Goal: Information Seeking & Learning: Check status

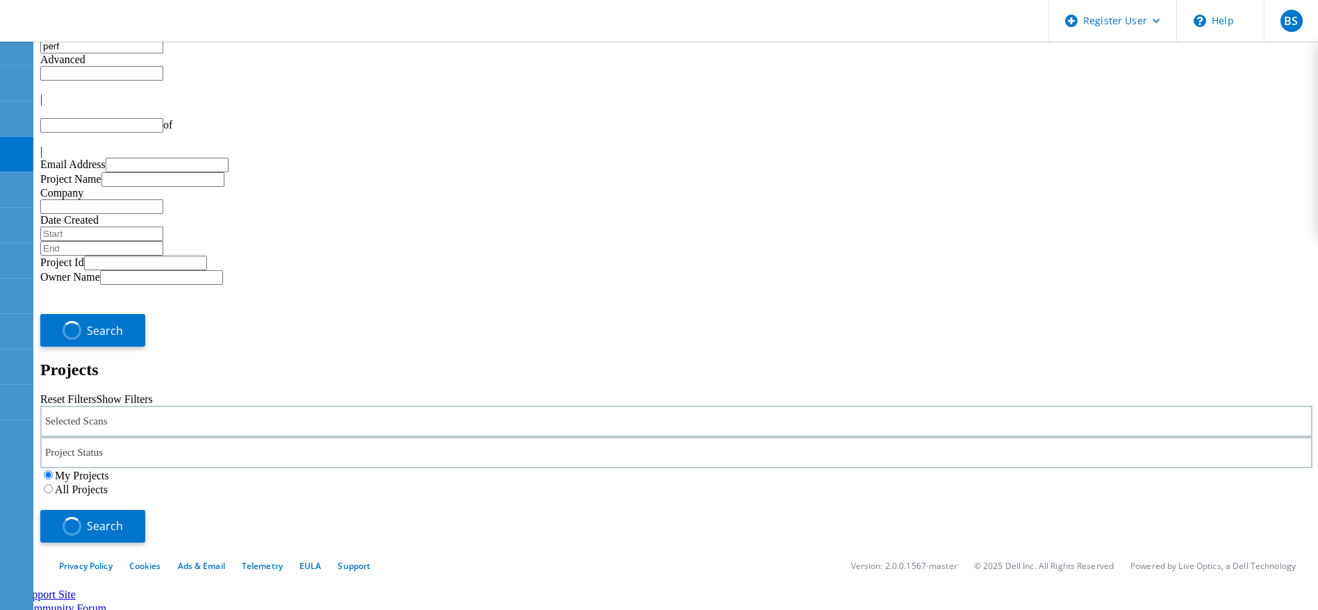
type input "1"
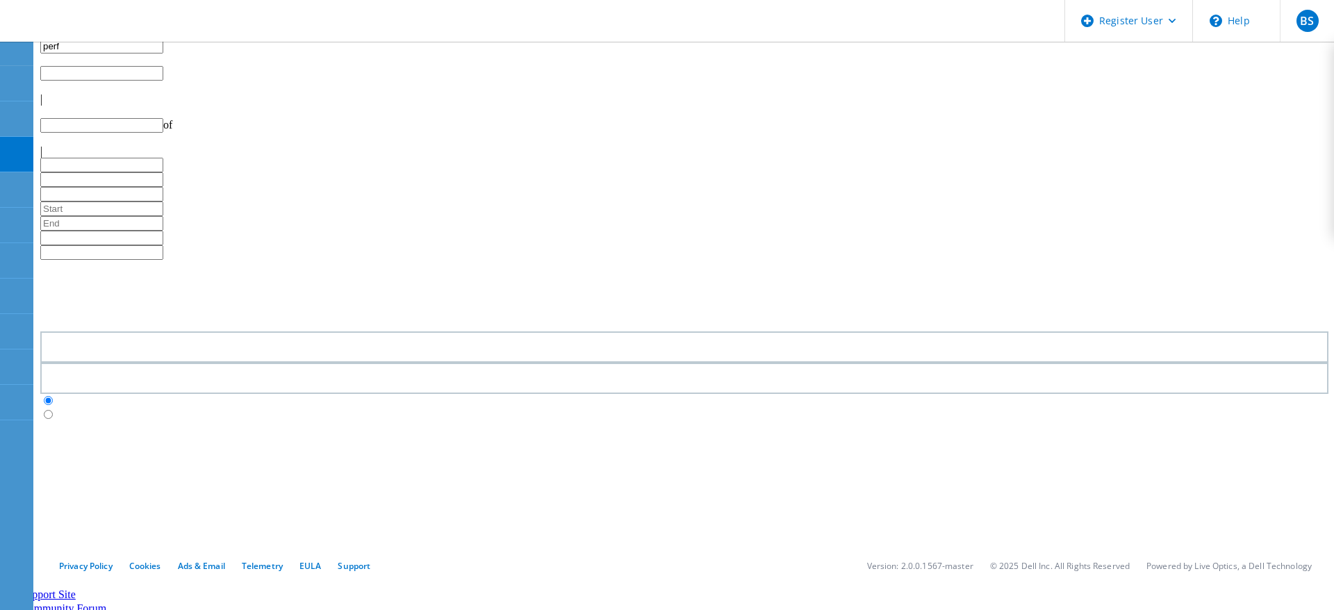
type input "1"
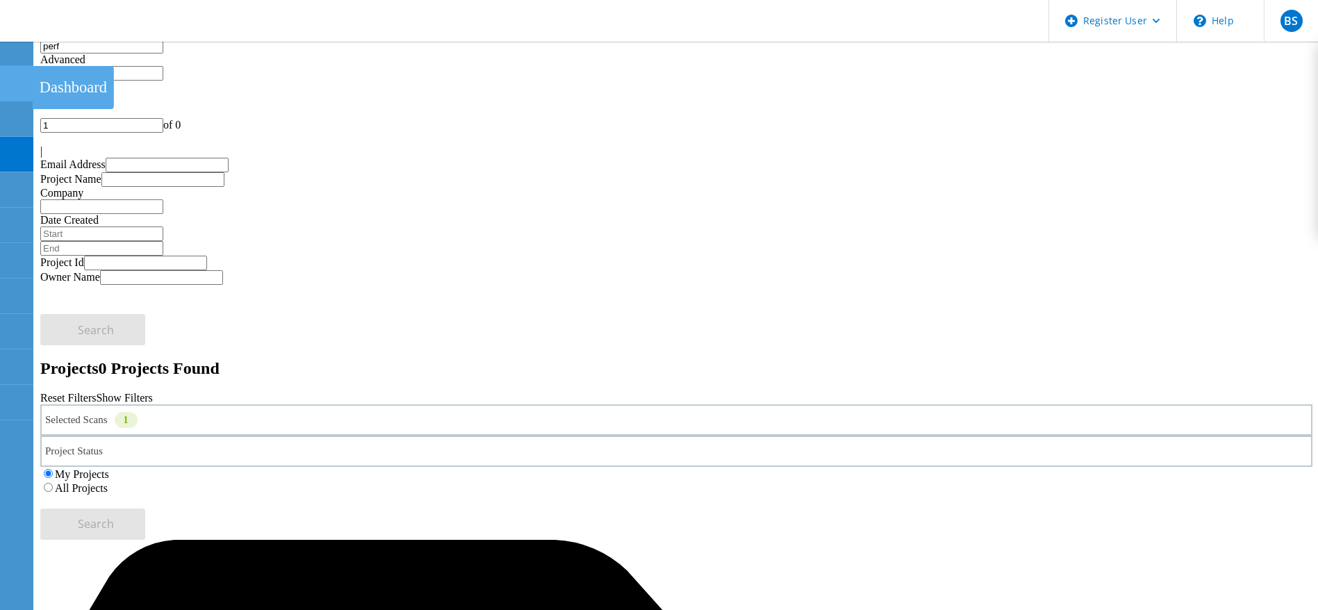
click at [8, 89] on div at bounding box center [16, 85] width 17 height 15
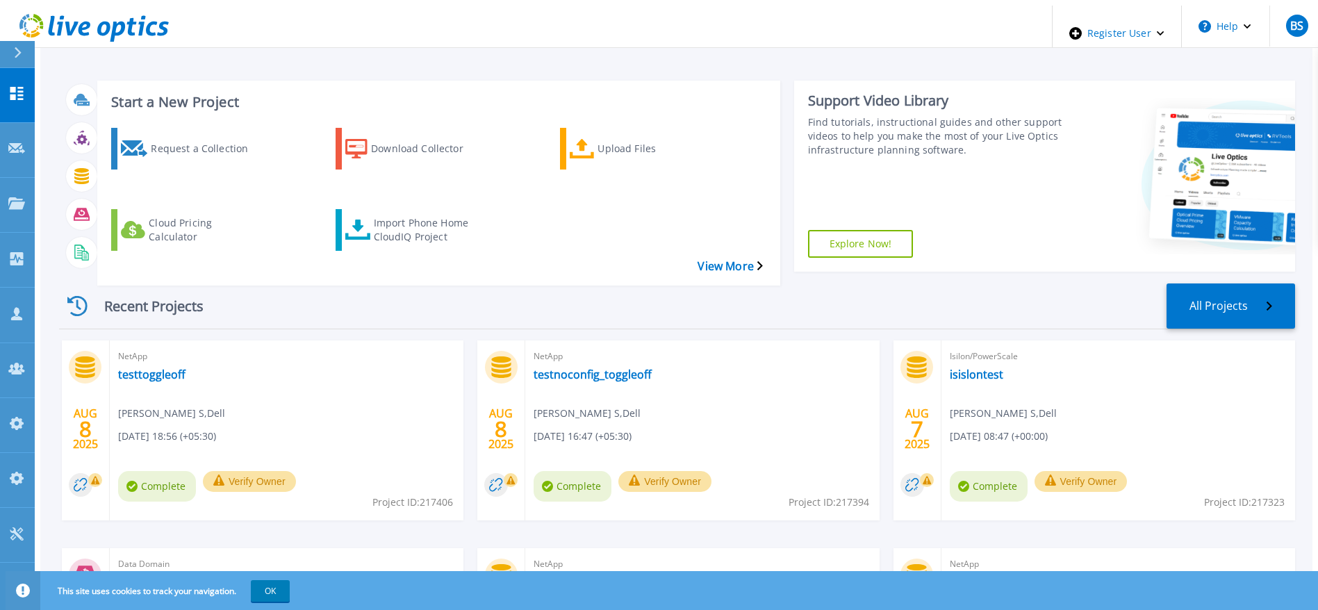
scroll to position [104, 0]
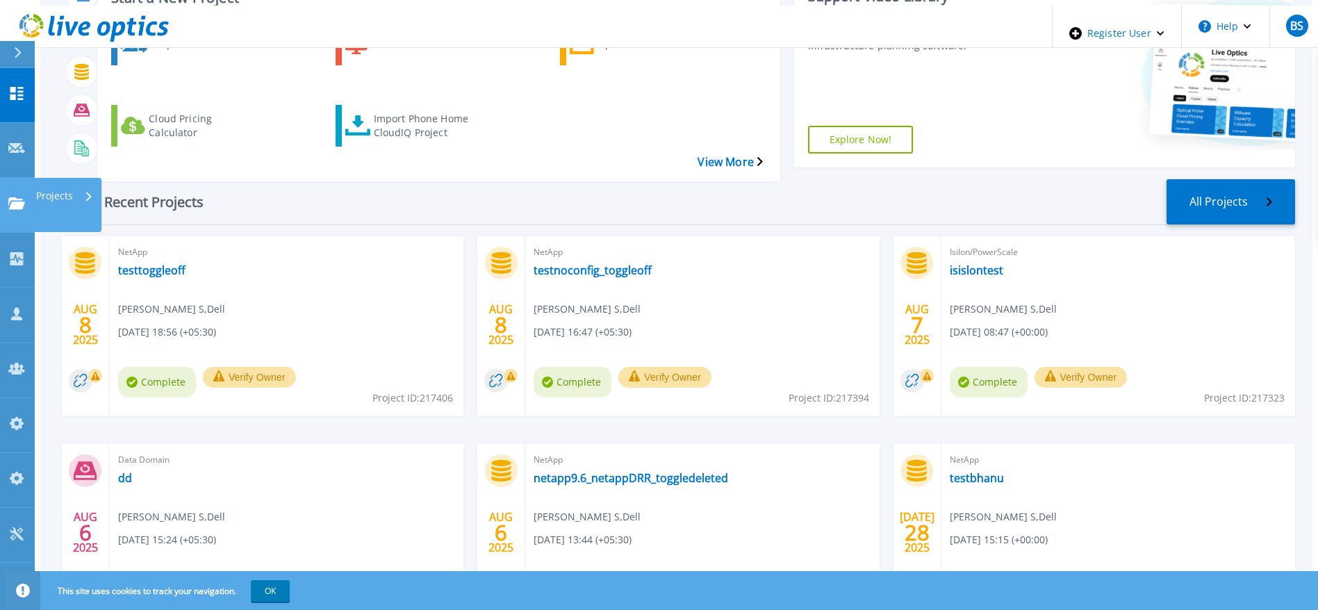
click at [13, 178] on link "Projects Projects" at bounding box center [17, 205] width 35 height 55
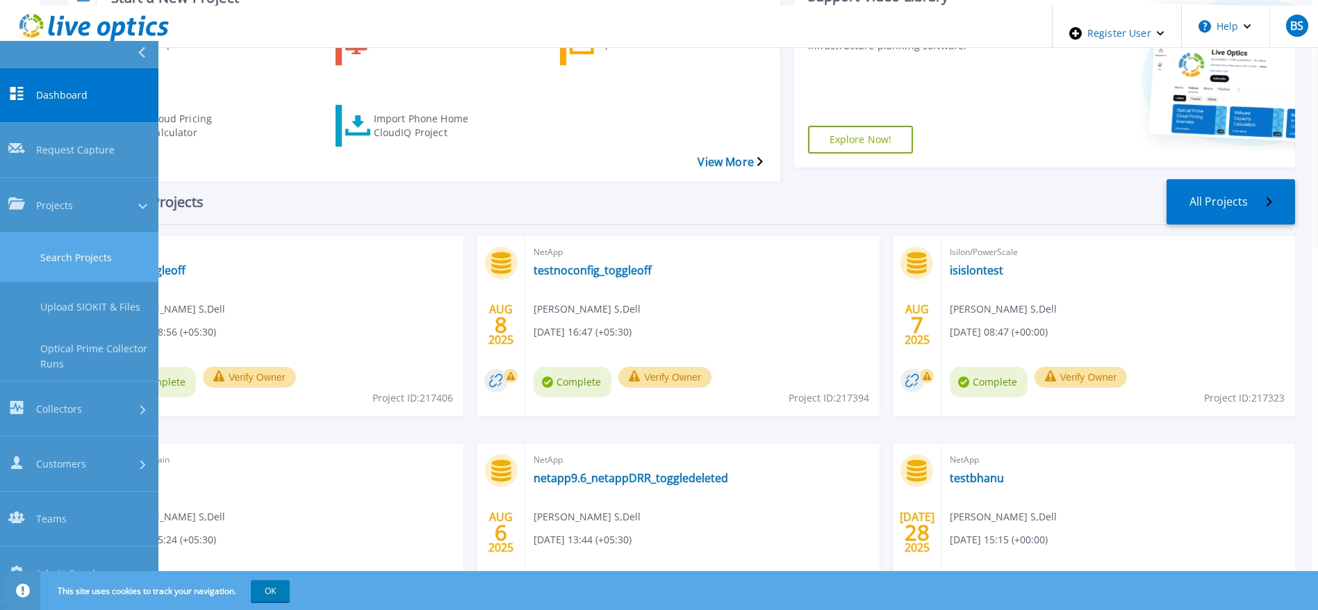
click at [31, 233] on link "Search Projects" at bounding box center [79, 257] width 158 height 49
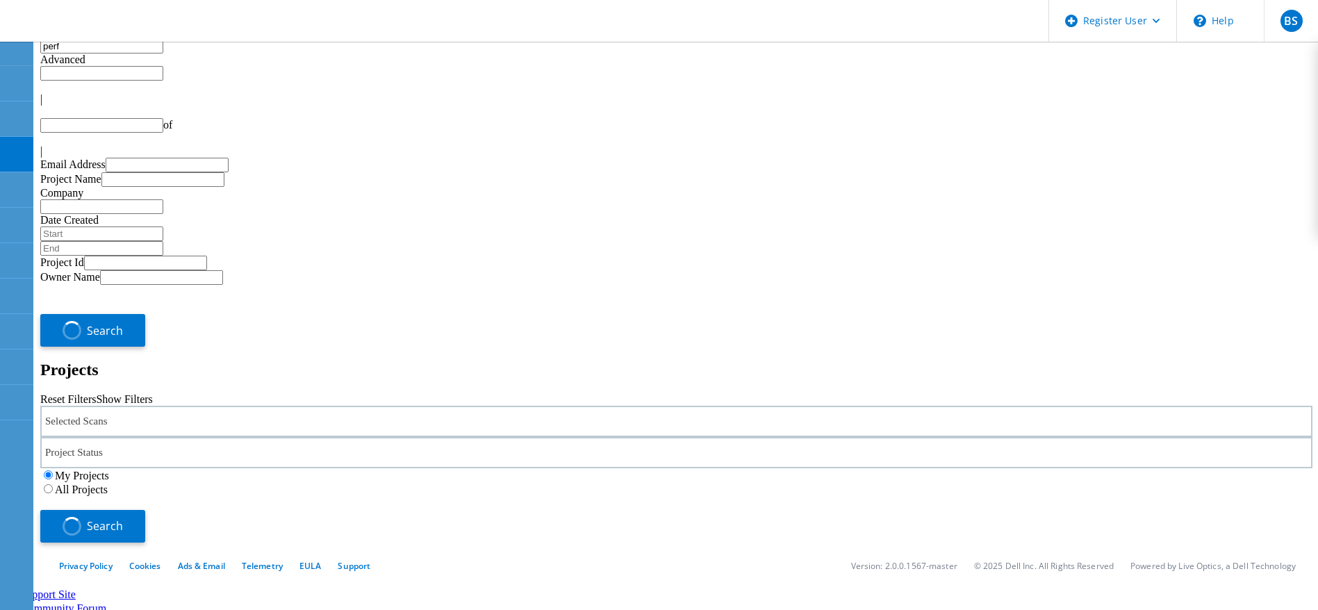
type input "1"
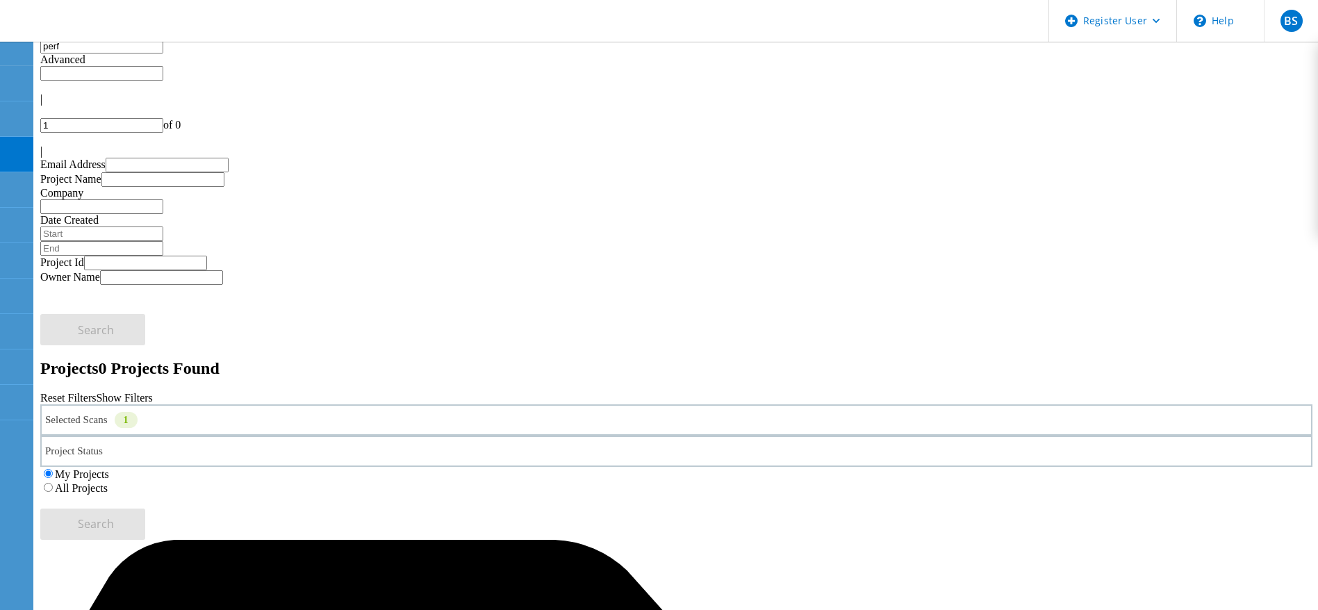
drag, startPoint x: 150, startPoint y: 81, endPoint x: 1096, endPoint y: 200, distance: 953.2
click at [108, 482] on label "All Projects" at bounding box center [81, 488] width 53 height 12
click at [53, 483] on input "All Projects" at bounding box center [48, 487] width 9 height 9
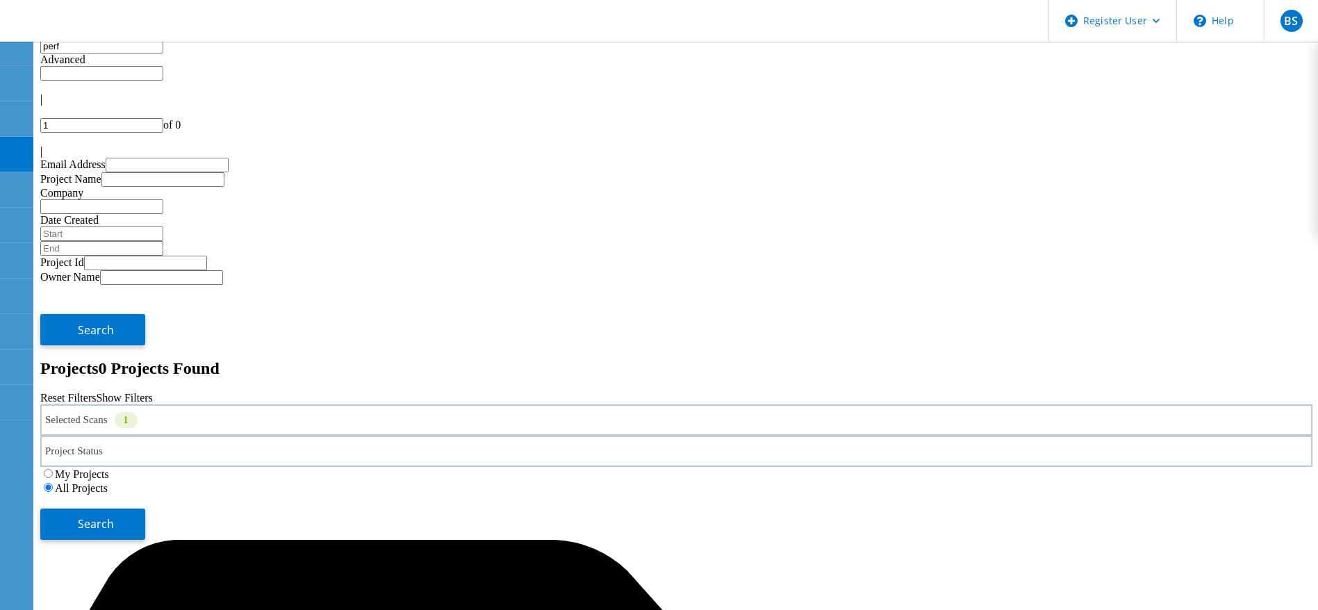
click at [1237, 404] on div "Selected Scans 1 Project Status In Progress Complete Published Anonymous Archiv…" at bounding box center [676, 471] width 1272 height 135
click at [145, 509] on button "Search" at bounding box center [92, 524] width 105 height 31
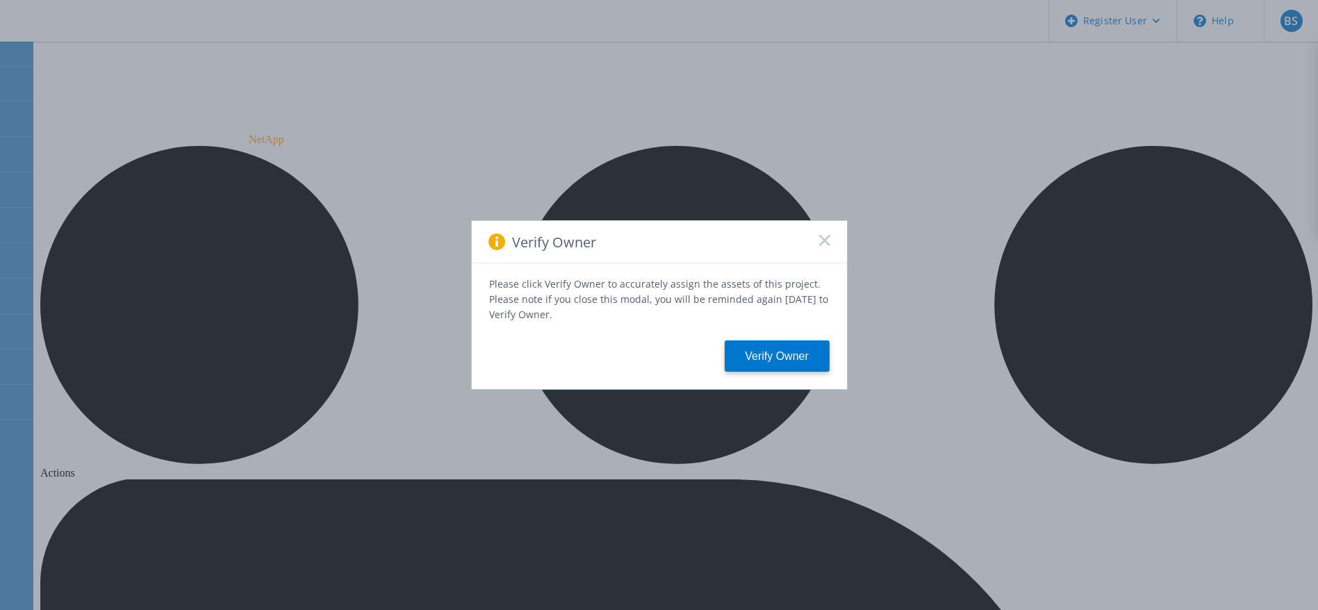
click at [815, 240] on div "Verify Owner" at bounding box center [659, 242] width 375 height 42
click at [832, 247] on div "Verify Owner" at bounding box center [659, 242] width 375 height 42
click at [815, 247] on div "Verify Owner" at bounding box center [659, 242] width 375 height 42
click at [823, 246] on icon at bounding box center [824, 240] width 11 height 11
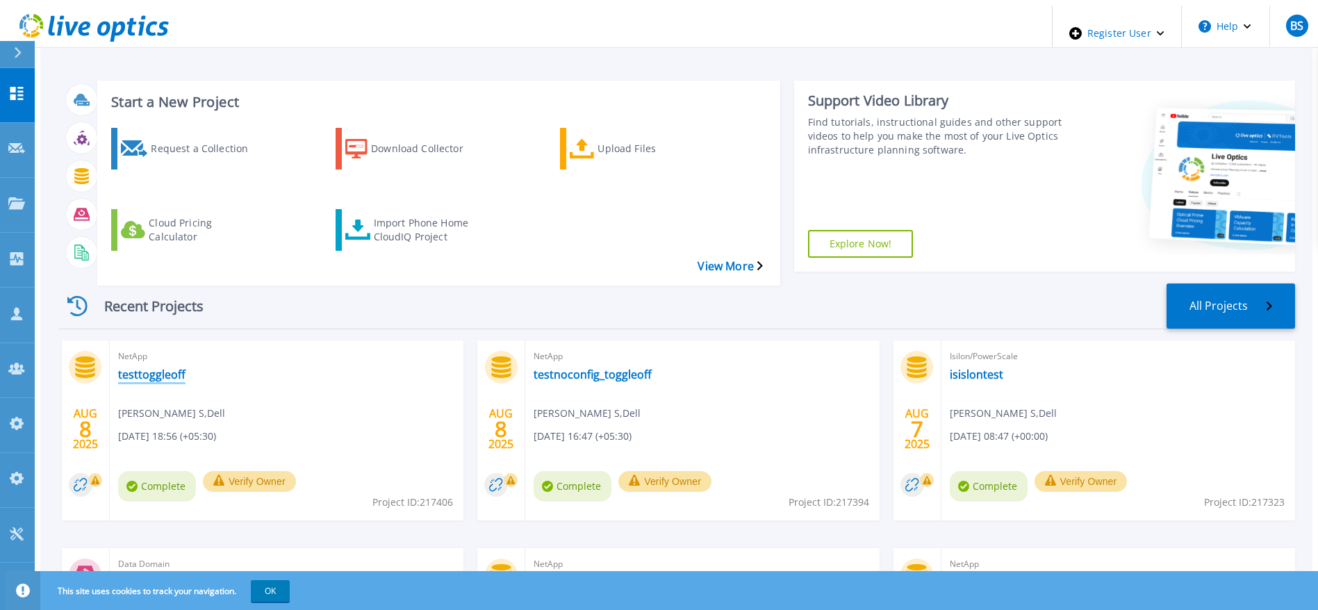
click at [131, 368] on link "testtoggleoff" at bounding box center [151, 375] width 67 height 14
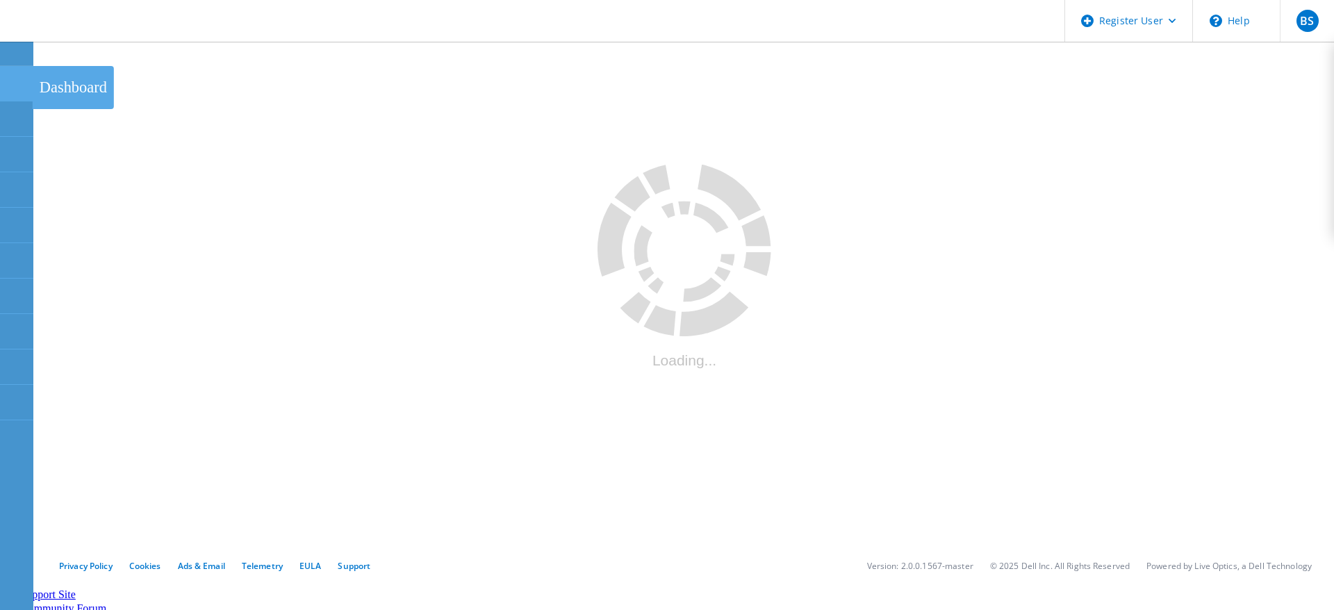
click at [8, 77] on use at bounding box center [8, 77] width 0 height 0
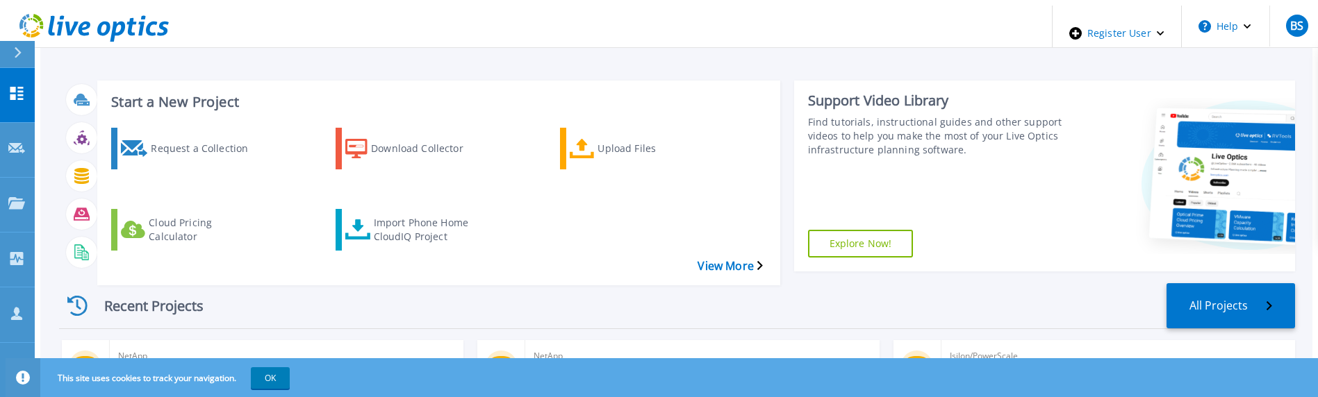
click at [118, 368] on link "testtoggleoff" at bounding box center [151, 375] width 67 height 14
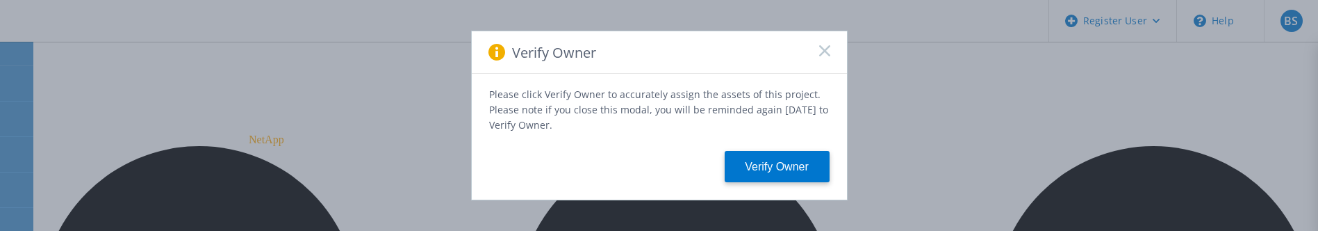
click at [838, 50] on div "Verify Owner" at bounding box center [659, 52] width 375 height 42
click at [830, 49] on rect at bounding box center [824, 50] width 12 height 12
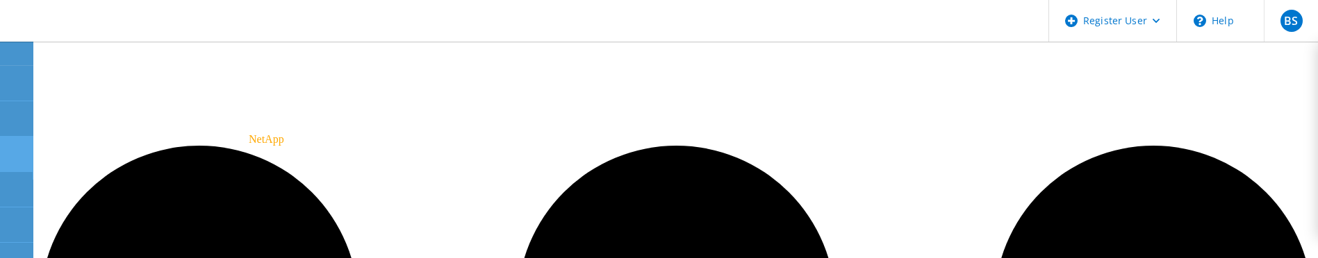
click at [8, 159] on div at bounding box center [16, 156] width 17 height 15
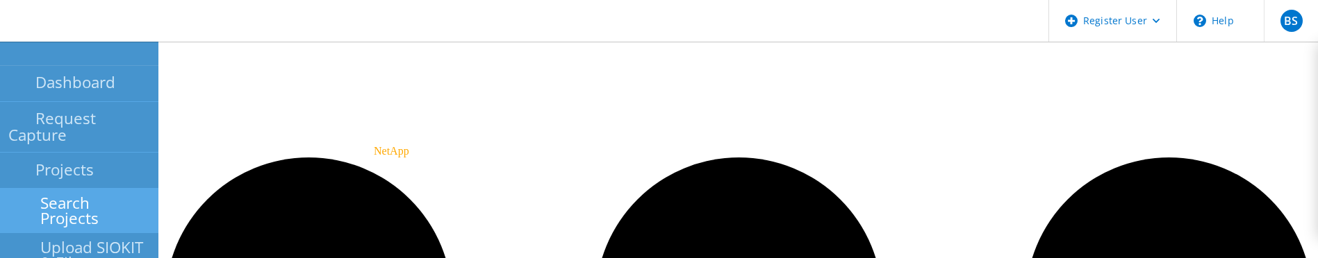
click at [59, 195] on link "Search Projects" at bounding box center [79, 211] width 158 height 44
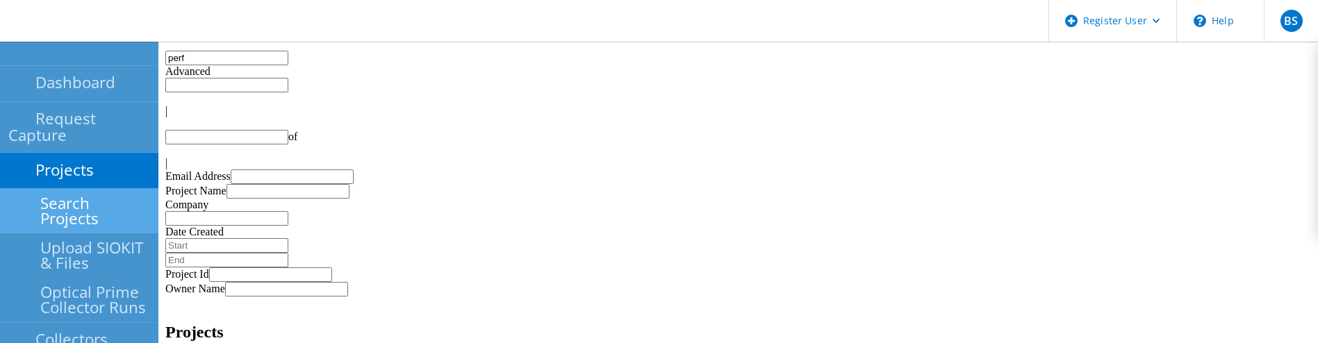
type input "1"
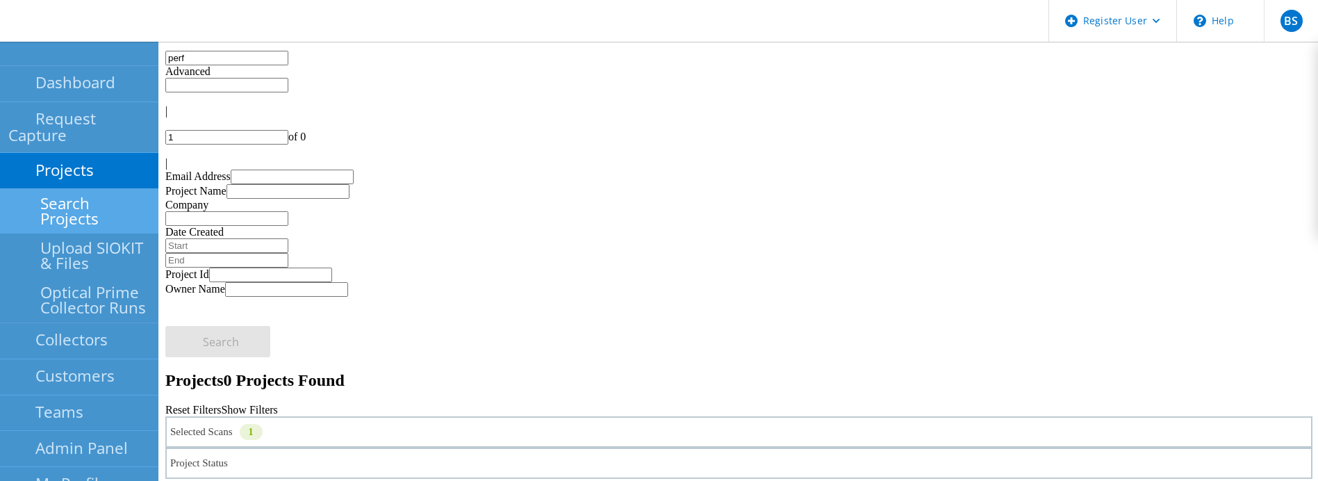
drag, startPoint x: 274, startPoint y: 67, endPoint x: 184, endPoint y: 61, distance: 90.5
click at [184, 61] on div "perf" at bounding box center [738, 58] width 1147 height 15
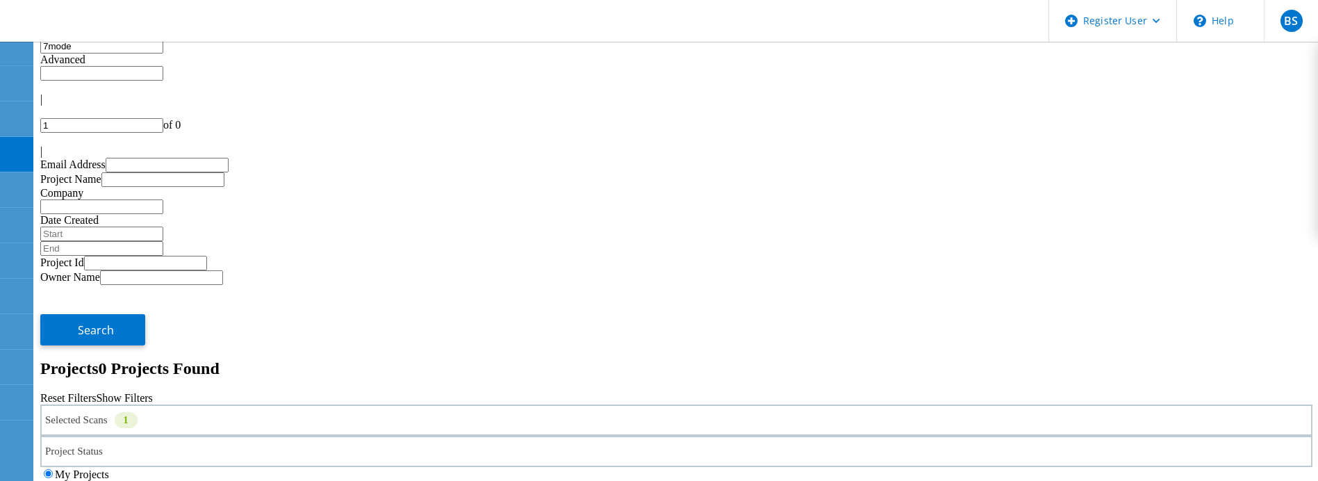
type input "7mode"
click at [108, 397] on label "All Projects" at bounding box center [81, 488] width 53 height 12
click at [53, 397] on input "All Projects" at bounding box center [48, 487] width 9 height 9
click at [1078, 397] on div "My Projects All Projects" at bounding box center [676, 481] width 1272 height 28
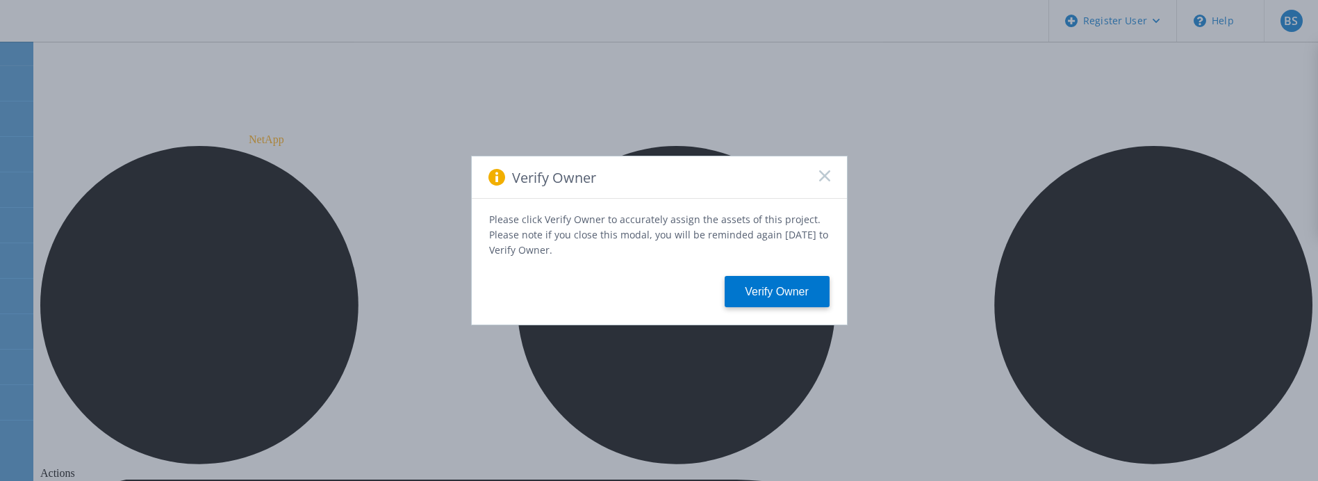
click at [825, 179] on rect at bounding box center [824, 176] width 12 height 12
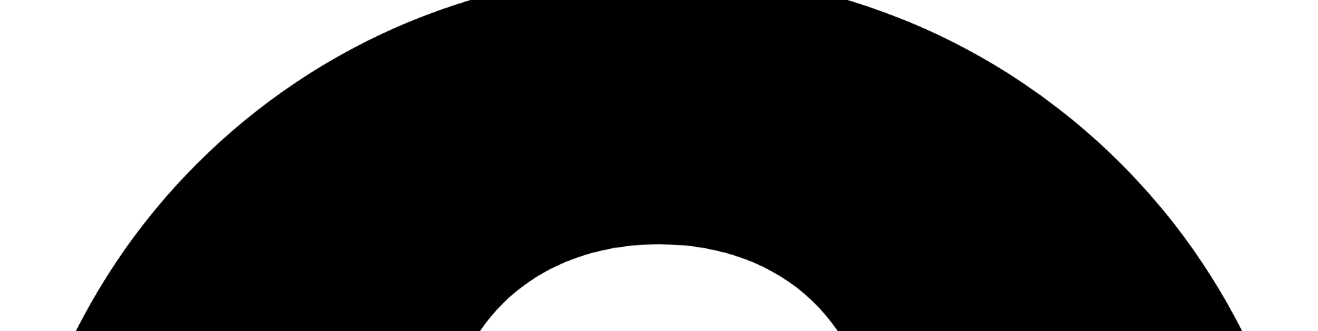
scroll to position [157, 0]
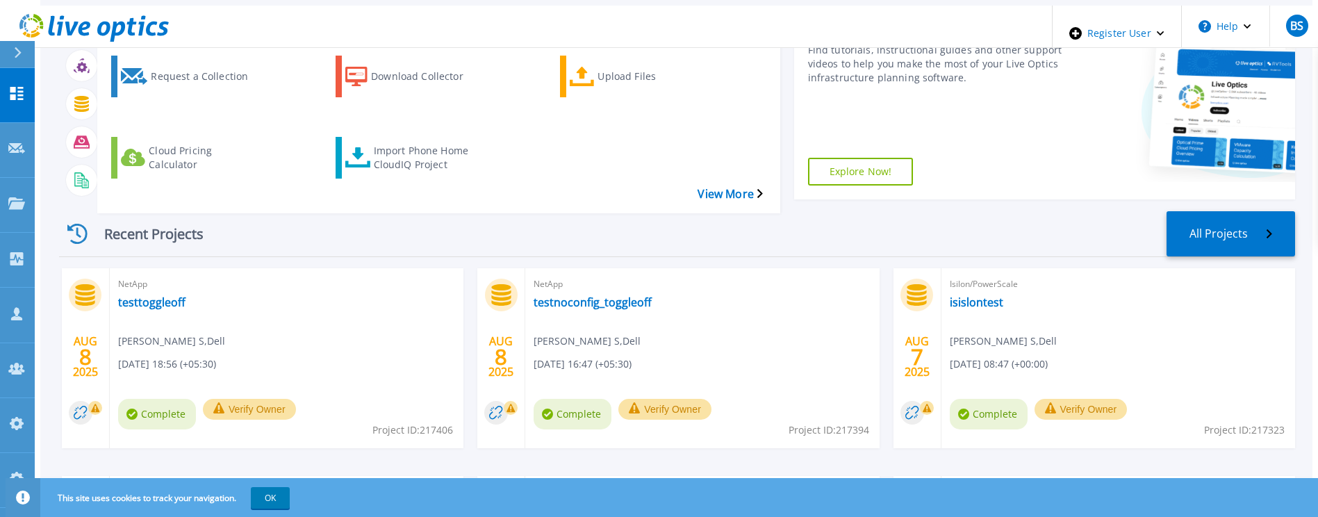
scroll to position [104, 0]
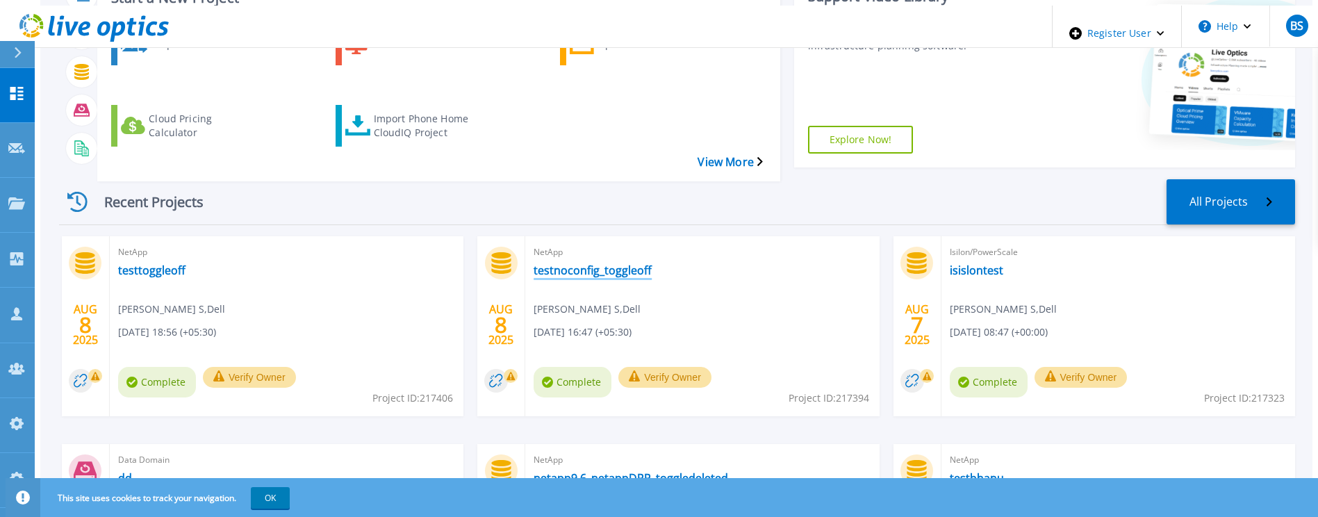
click at [572, 263] on link "testnoconfig_toggleoff" at bounding box center [593, 270] width 118 height 14
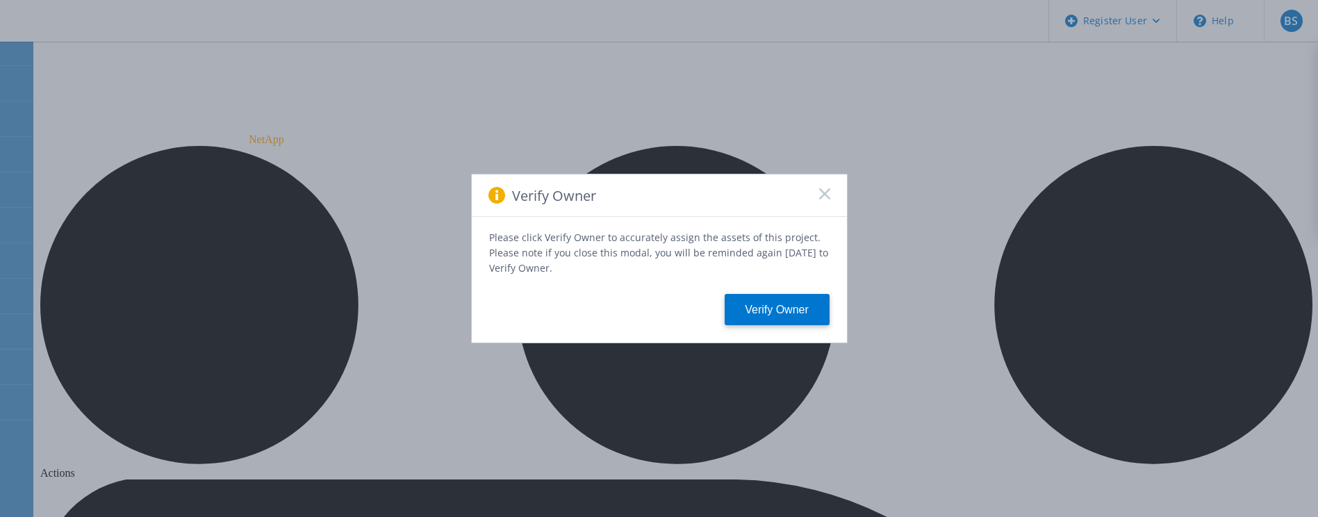
click at [819, 202] on span at bounding box center [824, 195] width 11 height 14
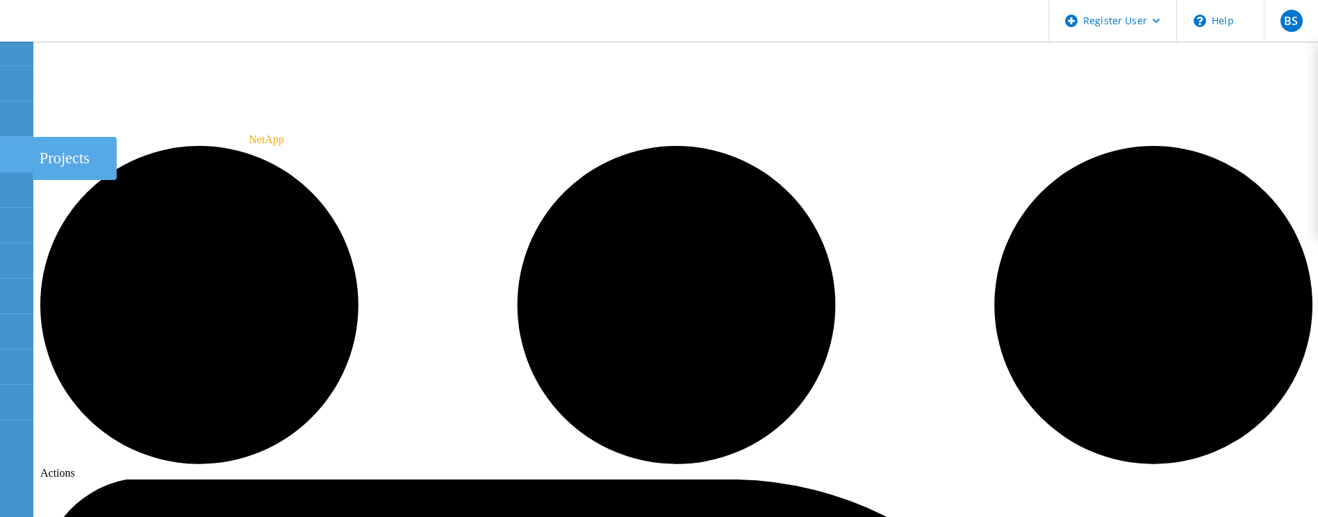
click at [18, 158] on div at bounding box center [16, 156] width 17 height 15
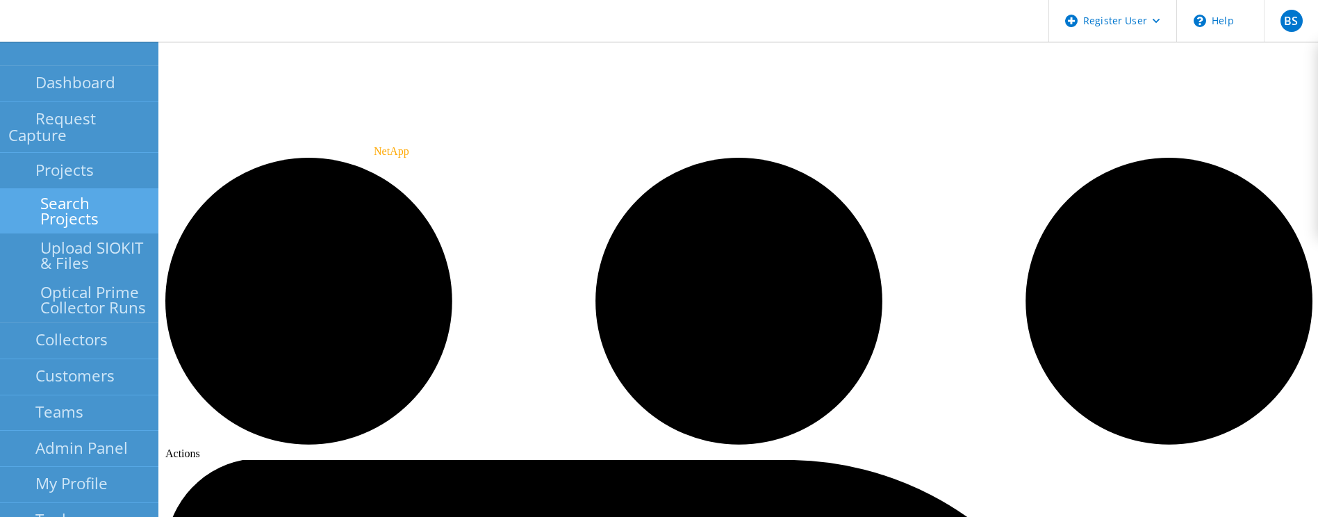
click at [28, 189] on link "Search Projects" at bounding box center [79, 211] width 158 height 44
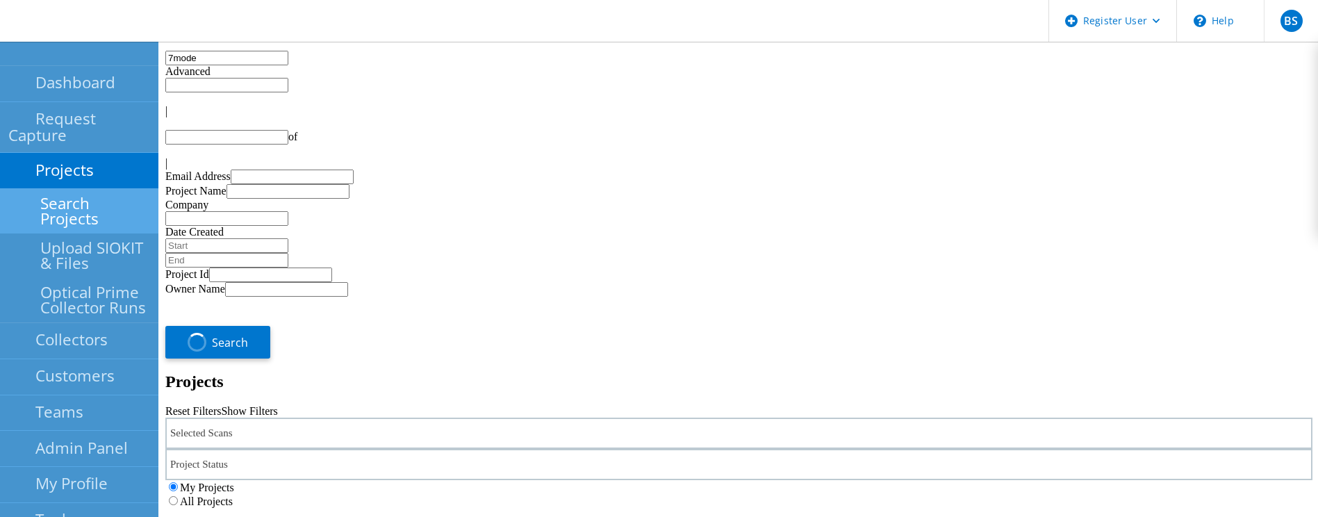
type input "1"
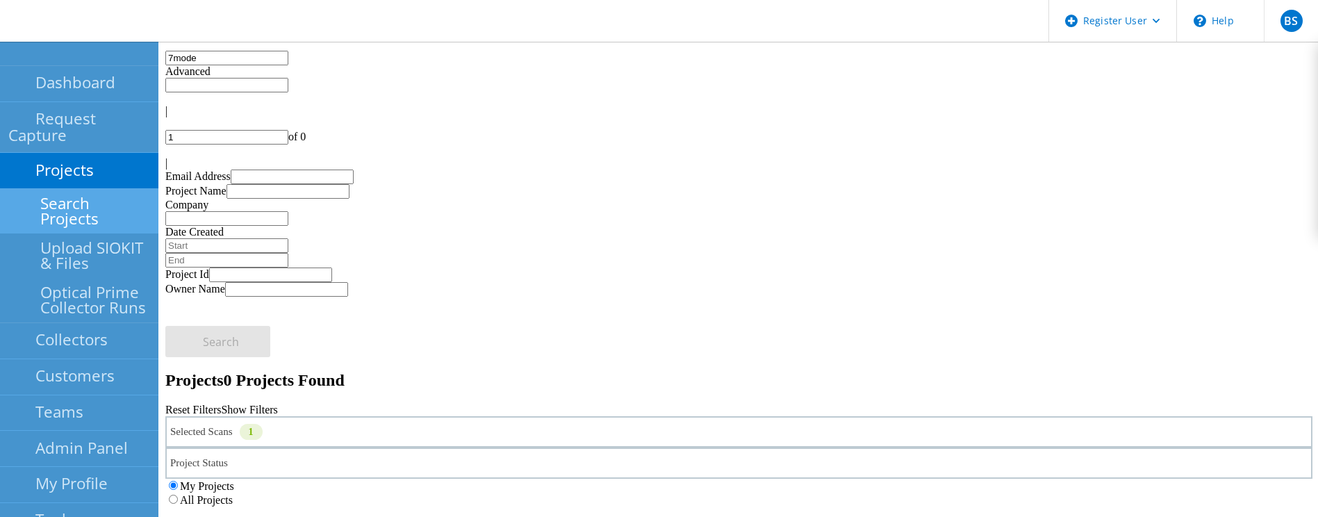
drag, startPoint x: 272, startPoint y: 72, endPoint x: 197, endPoint y: 69, distance: 75.1
click at [197, 65] on input "7mode" at bounding box center [226, 58] width 123 height 15
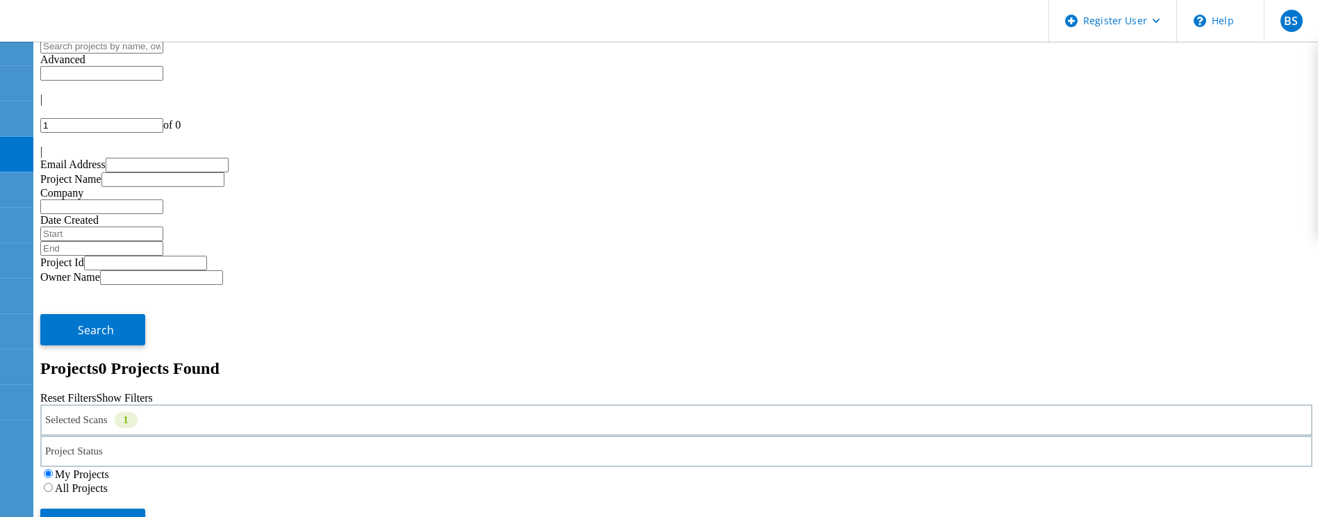
click at [108, 482] on label "All Projects" at bounding box center [81, 488] width 53 height 12
click at [53, 483] on input "All Projects" at bounding box center [48, 487] width 9 height 9
click at [163, 54] on input "text" at bounding box center [101, 46] width 123 height 15
click at [145, 509] on button "Search" at bounding box center [92, 524] width 105 height 31
click at [163, 54] on input "text" at bounding box center [101, 46] width 123 height 15
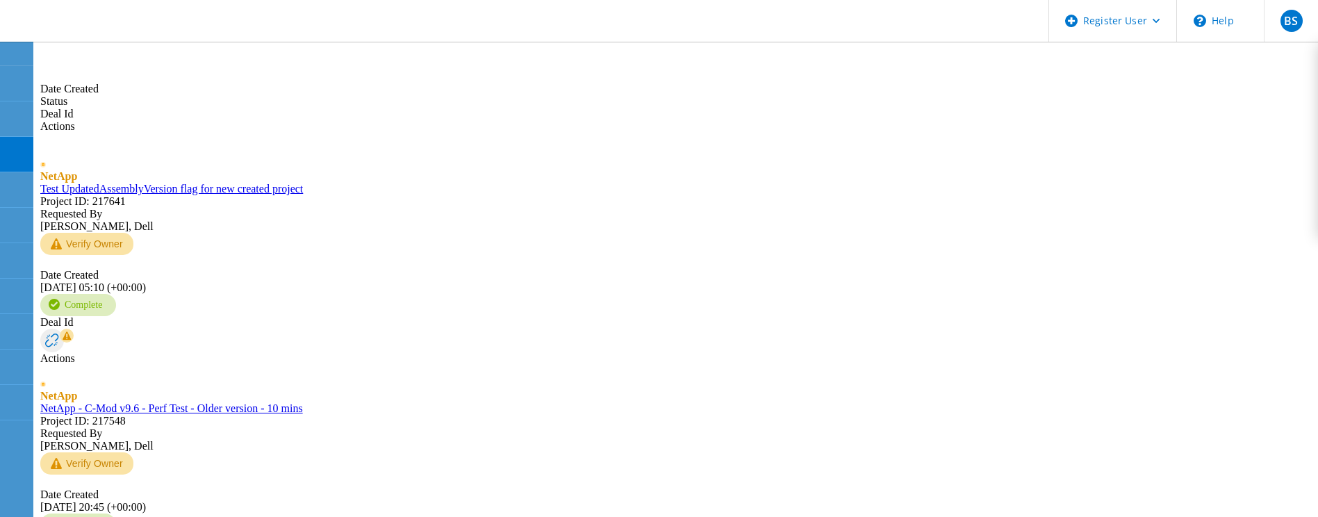
scroll to position [590, 0]
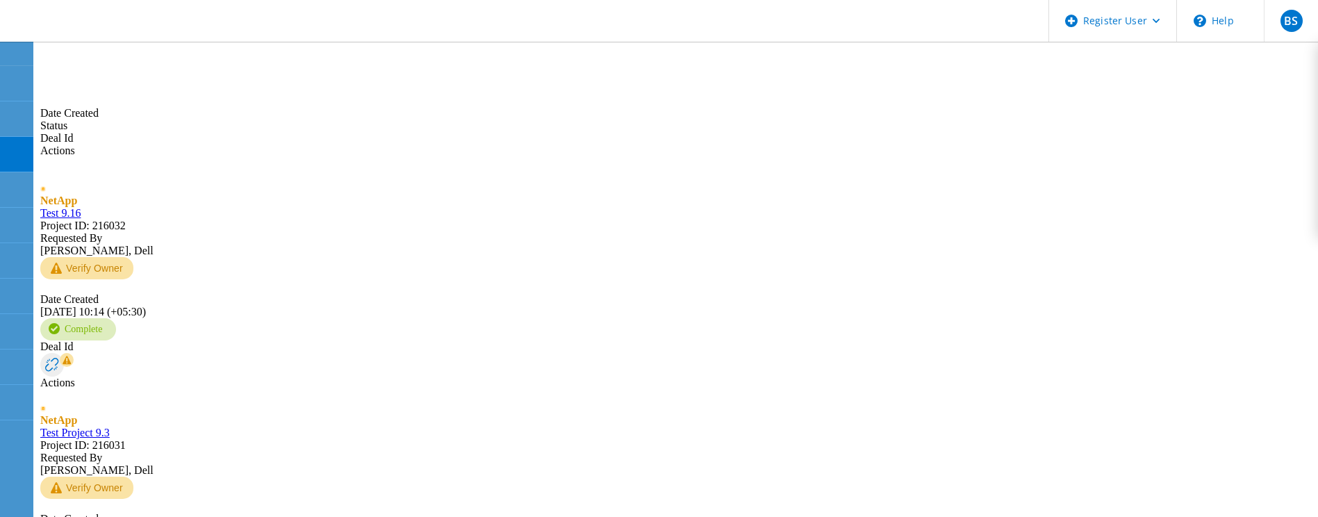
type input "4"
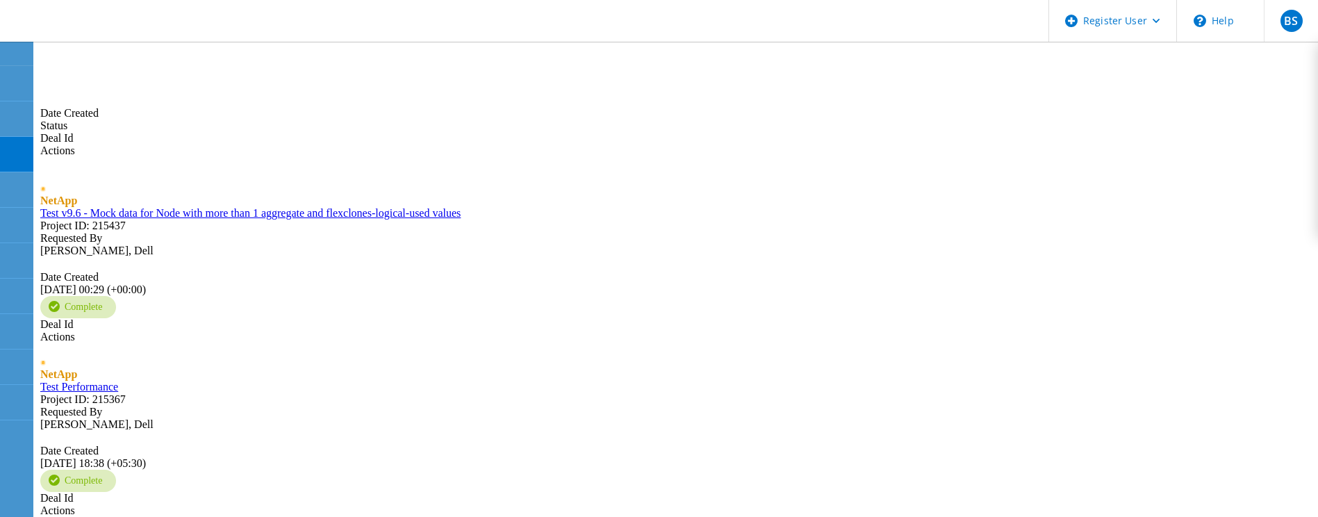
drag, startPoint x: 1189, startPoint y: 69, endPoint x: 1143, endPoint y: 69, distance: 45.9
type input "61"
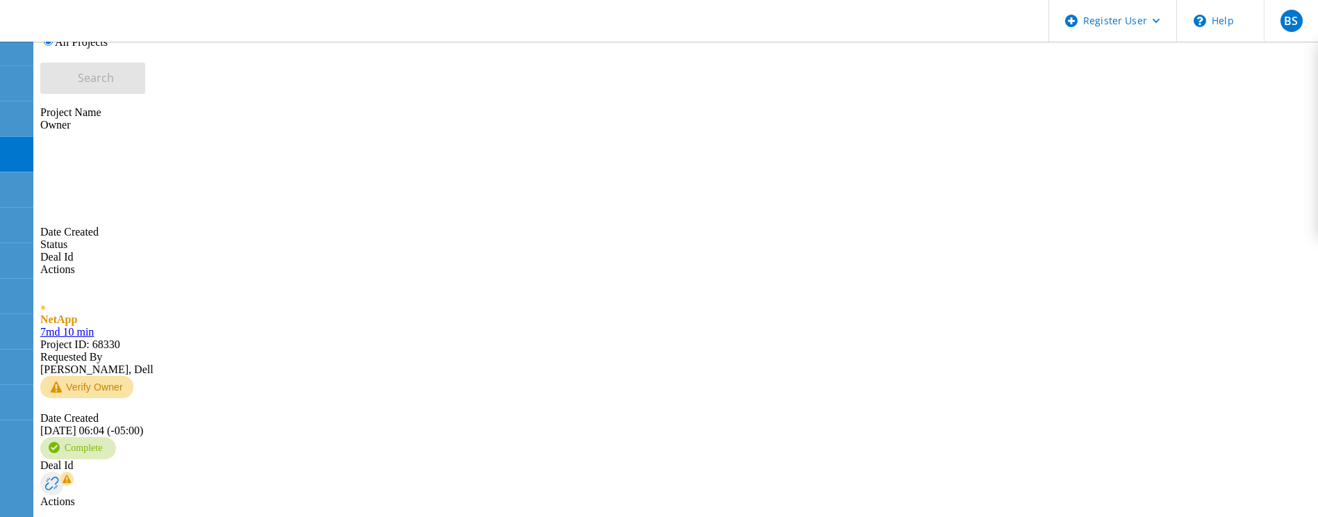
scroll to position [406, 0]
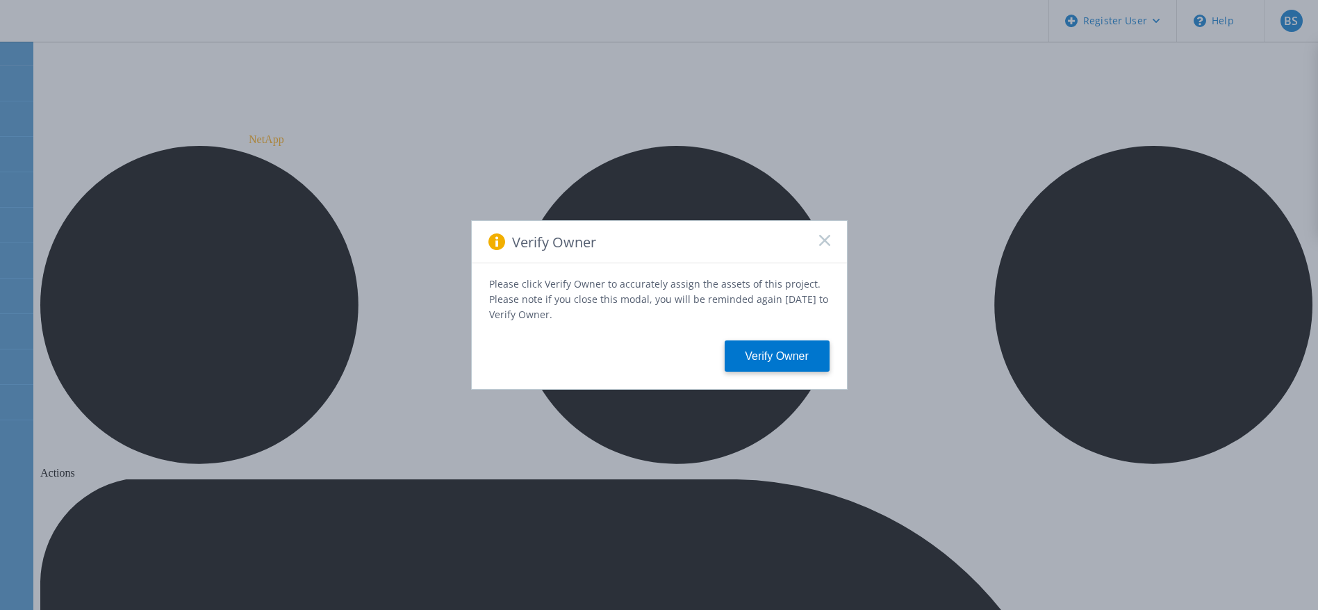
click at [824, 245] on rect at bounding box center [824, 240] width 12 height 12
click at [827, 244] on icon at bounding box center [824, 240] width 11 height 11
click at [832, 252] on div "Verify Owner" at bounding box center [659, 242] width 375 height 42
click at [830, 254] on div "Verify Owner" at bounding box center [659, 242] width 375 height 42
click at [826, 246] on icon at bounding box center [824, 240] width 11 height 11
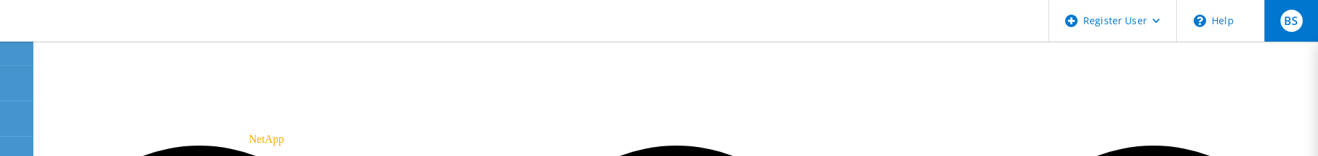
click at [1276, 7] on div "BS" at bounding box center [1291, 21] width 54 height 42
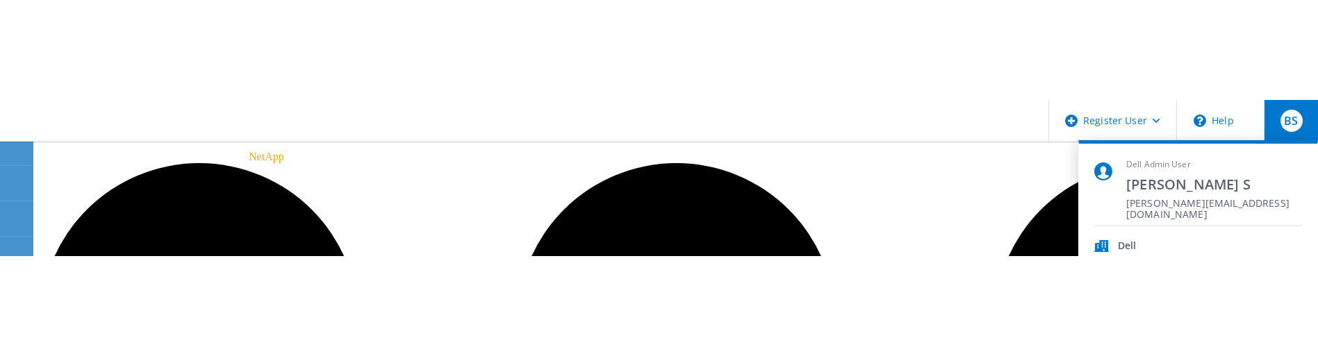
scroll to position [208, 0]
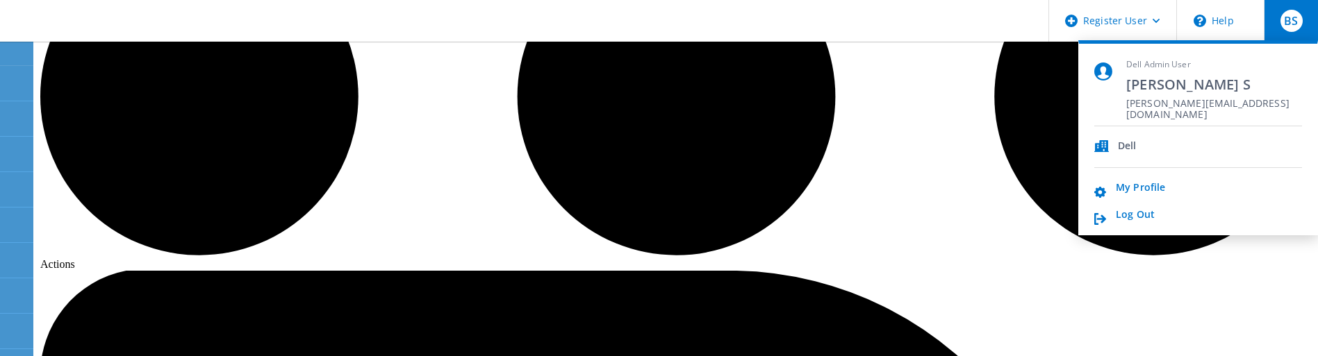
click at [1278, 28] on div "BS" at bounding box center [1291, 21] width 54 height 42
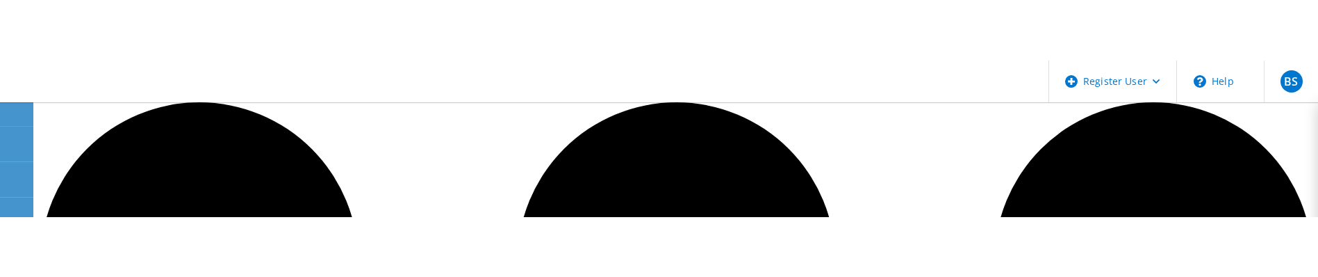
scroll to position [0, 0]
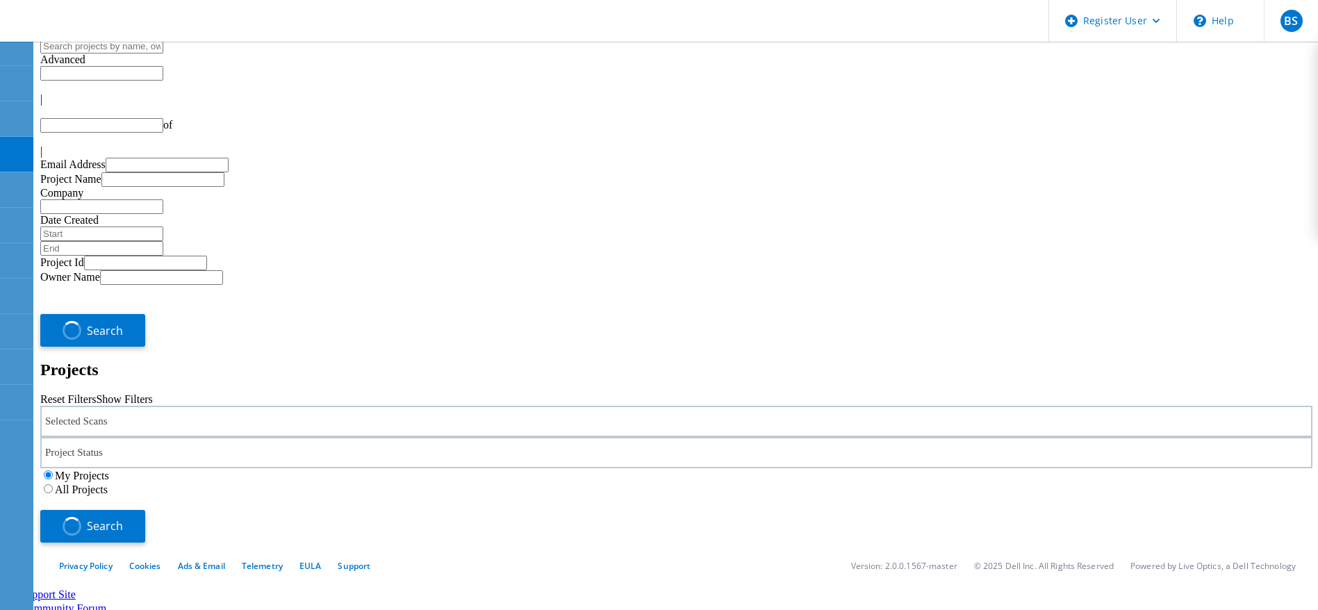
type input "1"
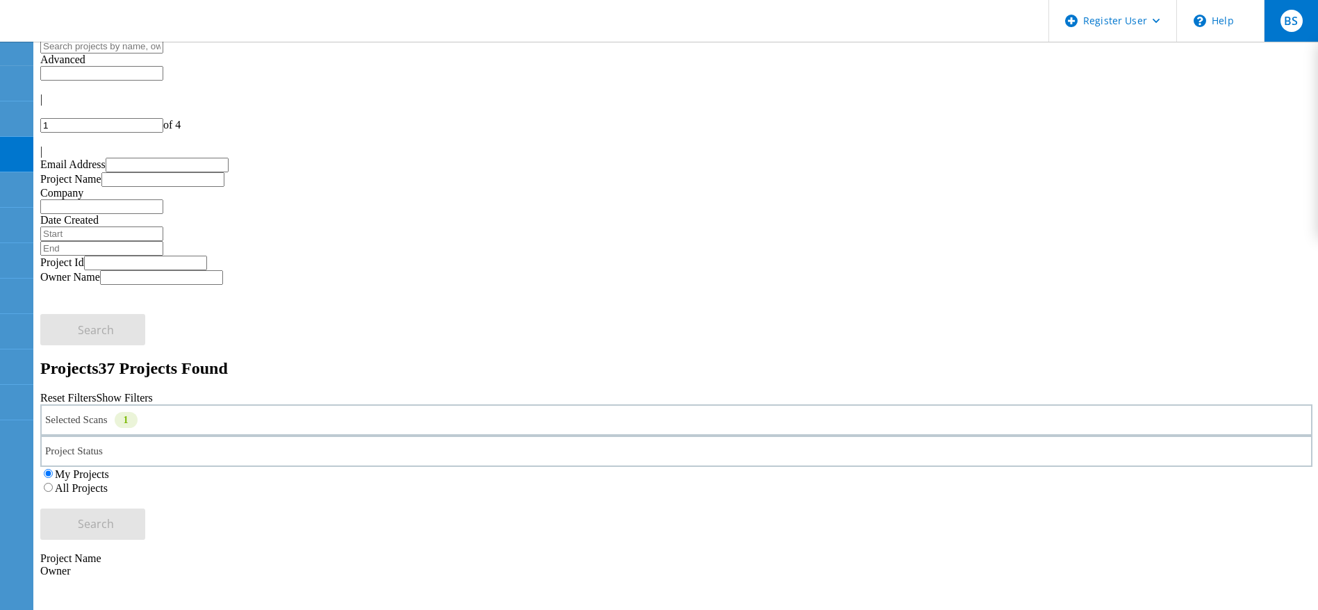
click at [1314, 20] on div "BS" at bounding box center [1291, 21] width 54 height 42
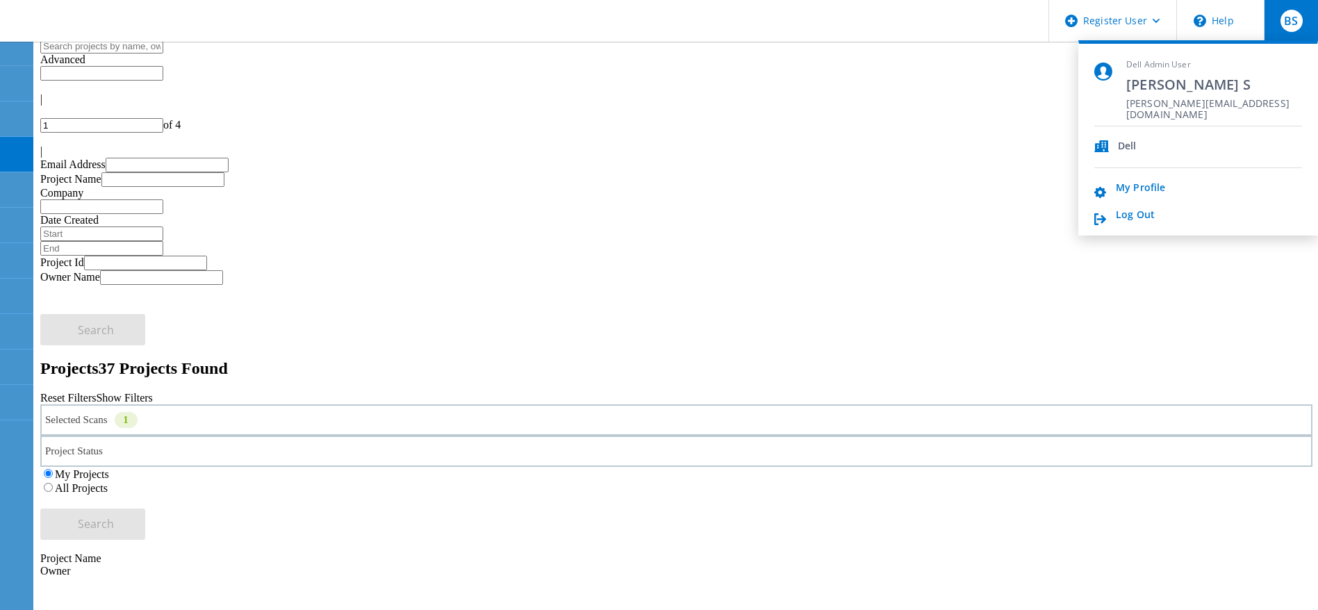
click at [1163, 220] on li "Log Out" at bounding box center [1198, 215] width 208 height 13
click at [1139, 216] on link "Log Out" at bounding box center [1135, 215] width 39 height 13
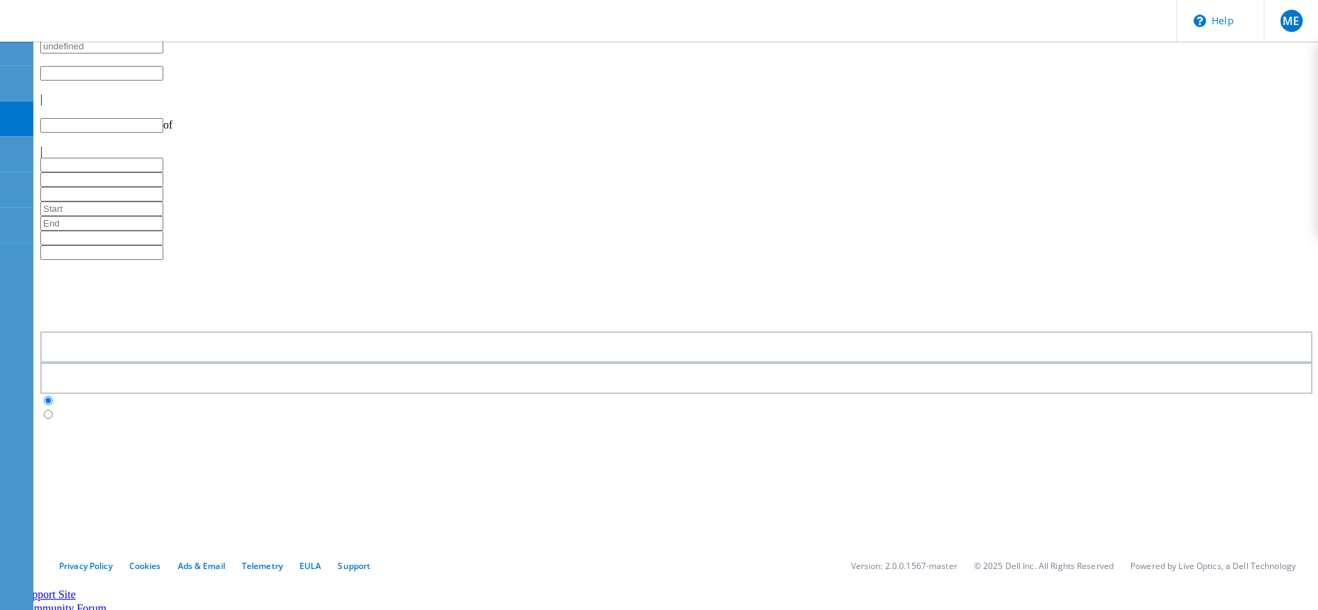
type input "1"
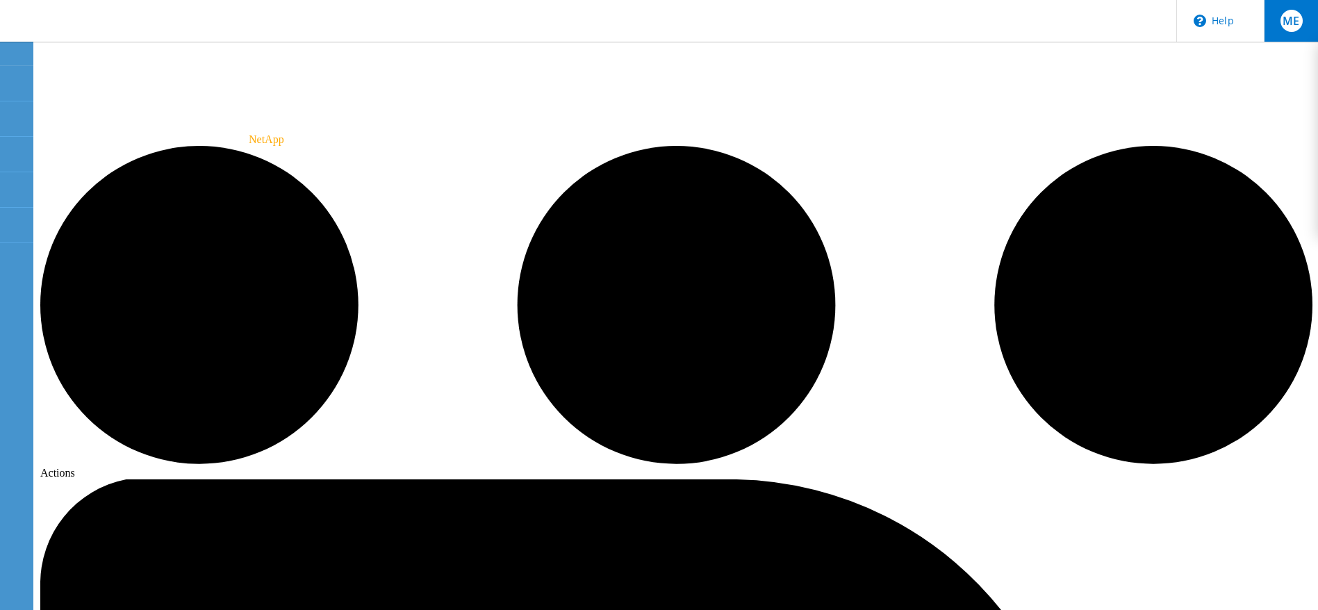
click at [1301, 23] on div "ME" at bounding box center [1292, 21] width 22 height 22
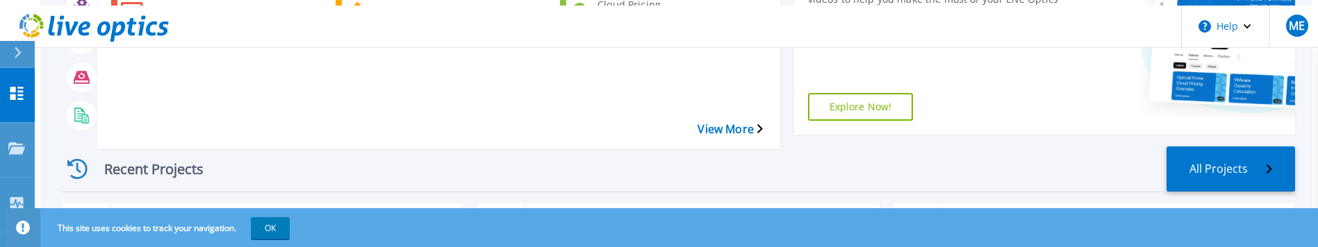
scroll to position [104, 0]
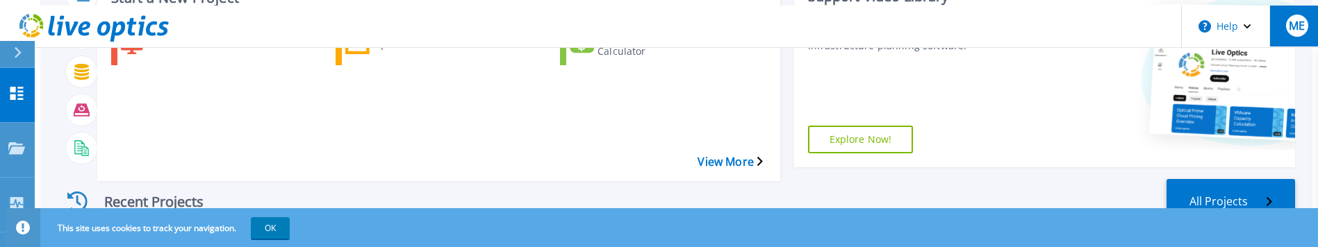
click at [1292, 33] on button "ME" at bounding box center [1296, 26] width 54 height 41
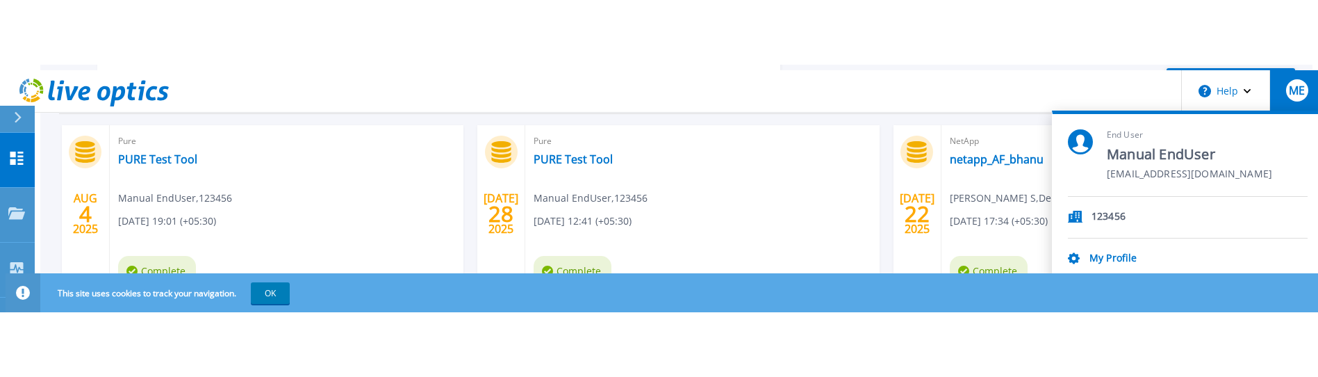
scroll to position [313, 0]
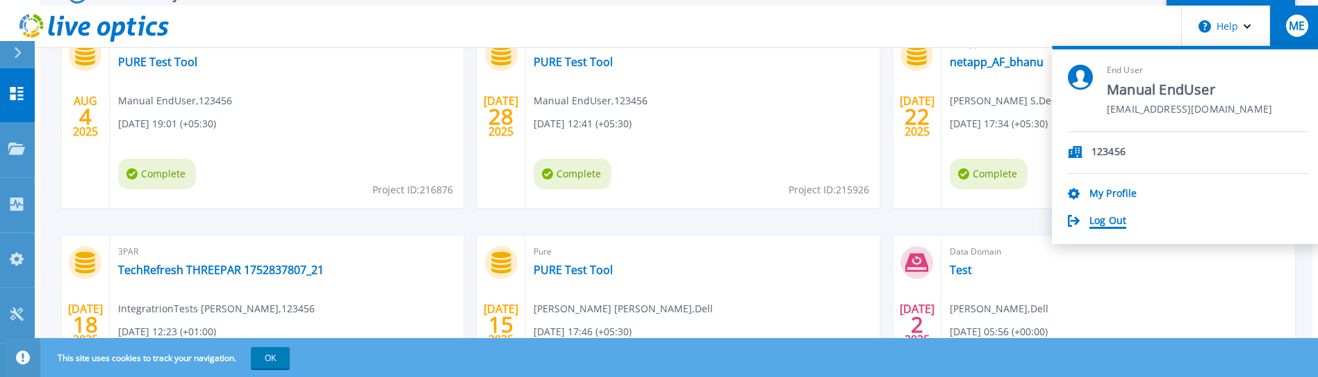
click at [1120, 215] on link "Log Out" at bounding box center [1107, 221] width 37 height 13
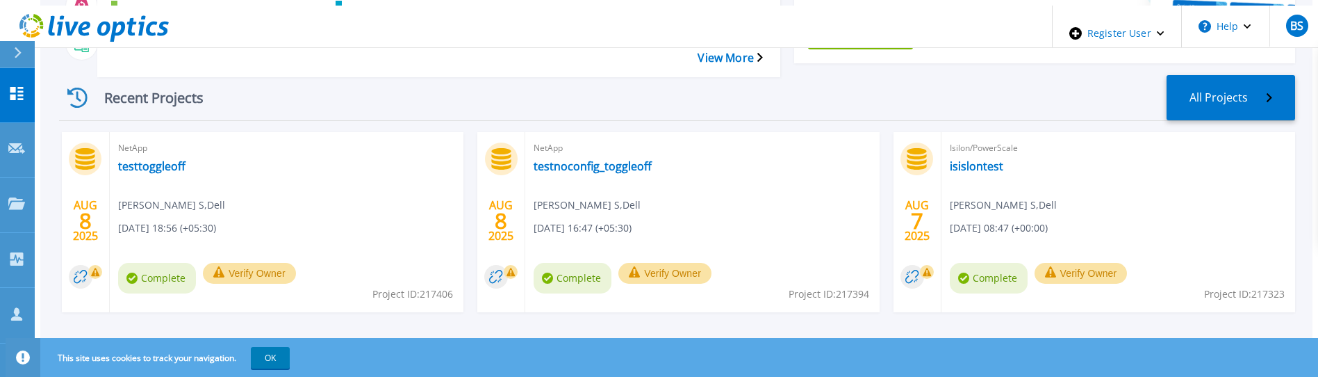
scroll to position [313, 0]
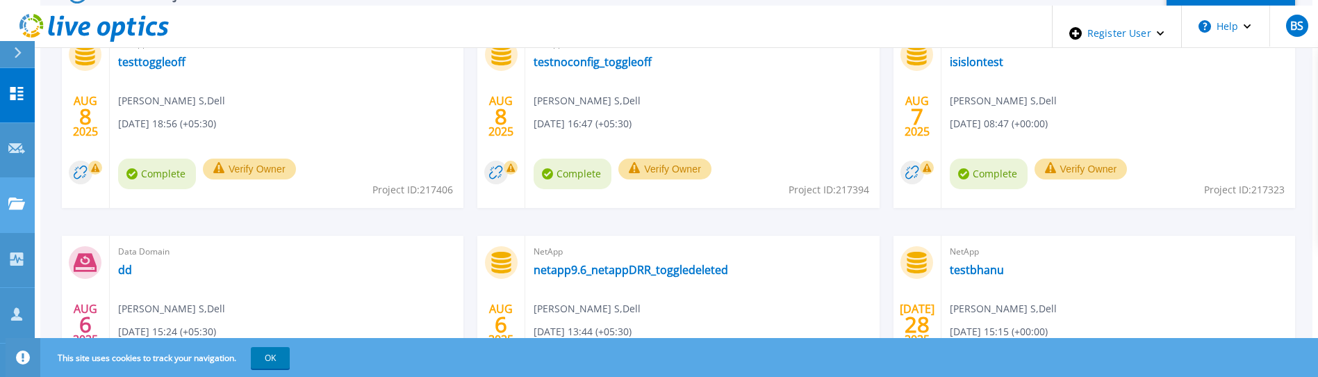
click at [0, 178] on link "Projects Projects" at bounding box center [17, 205] width 35 height 55
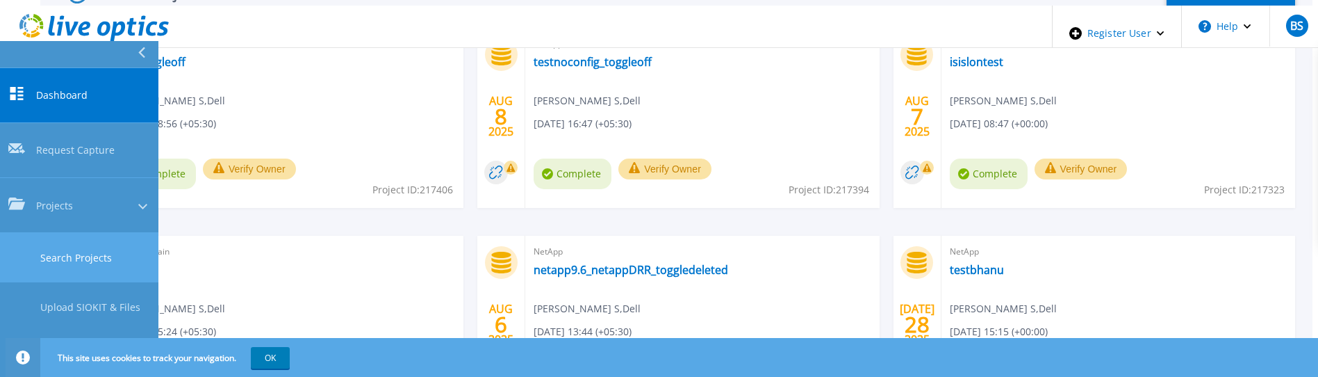
click at [31, 233] on link "Search Projects" at bounding box center [79, 257] width 158 height 49
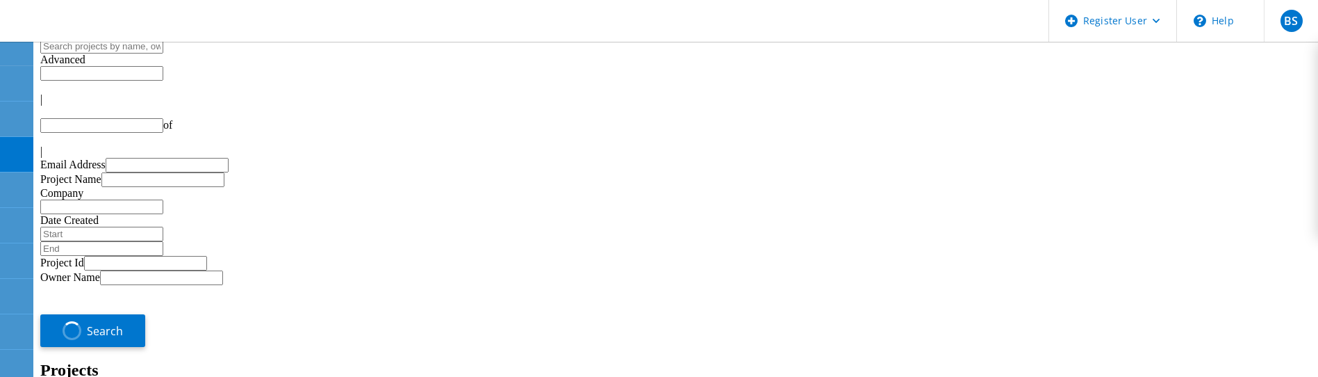
type input "1"
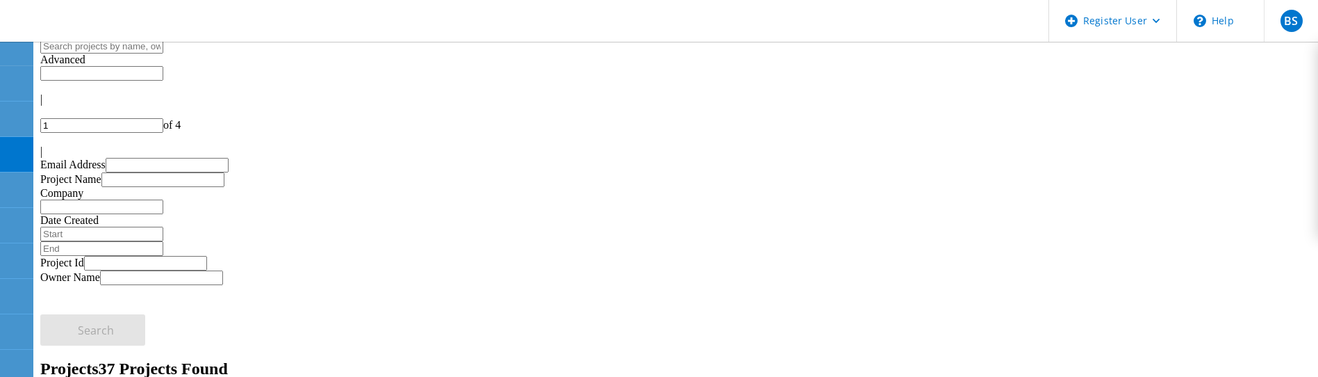
click at [163, 54] on input "text" at bounding box center [101, 46] width 123 height 15
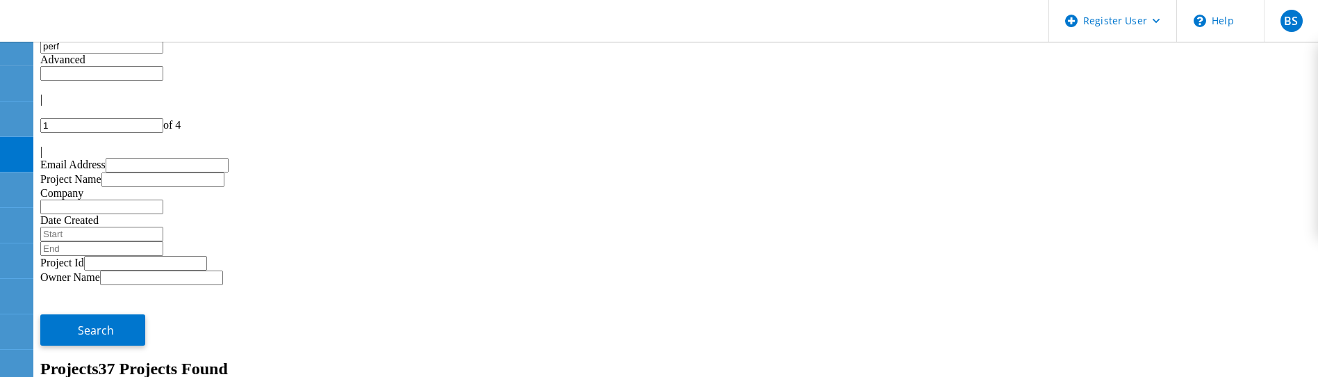
type input "perf"
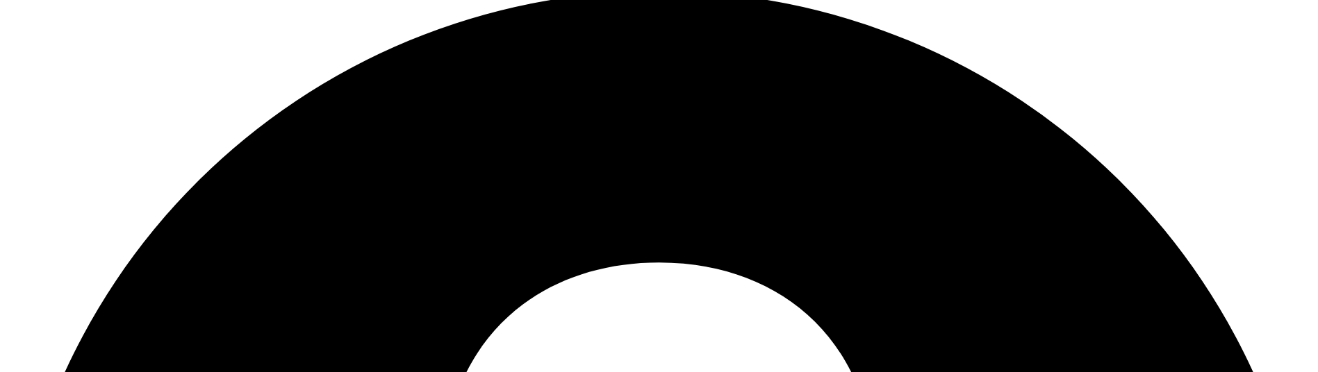
scroll to position [160, 0]
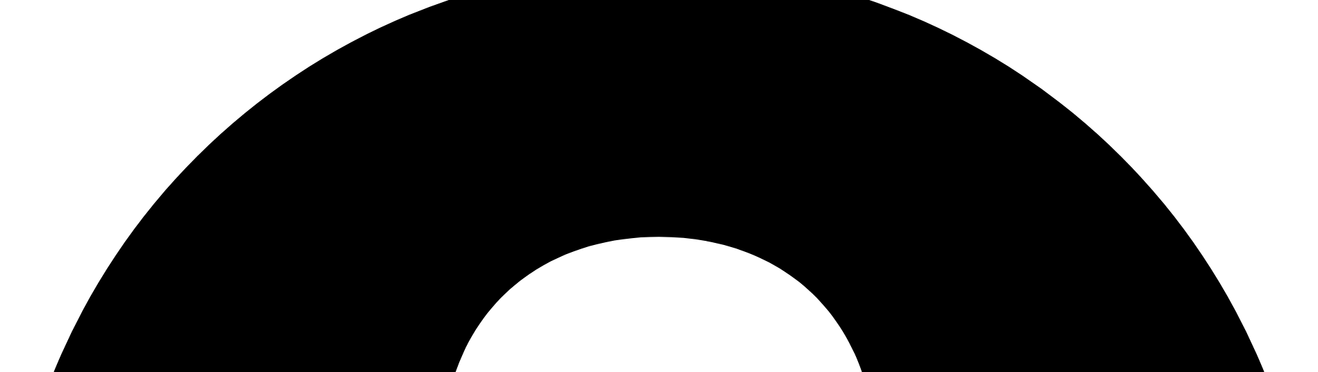
scroll to position [56, 0]
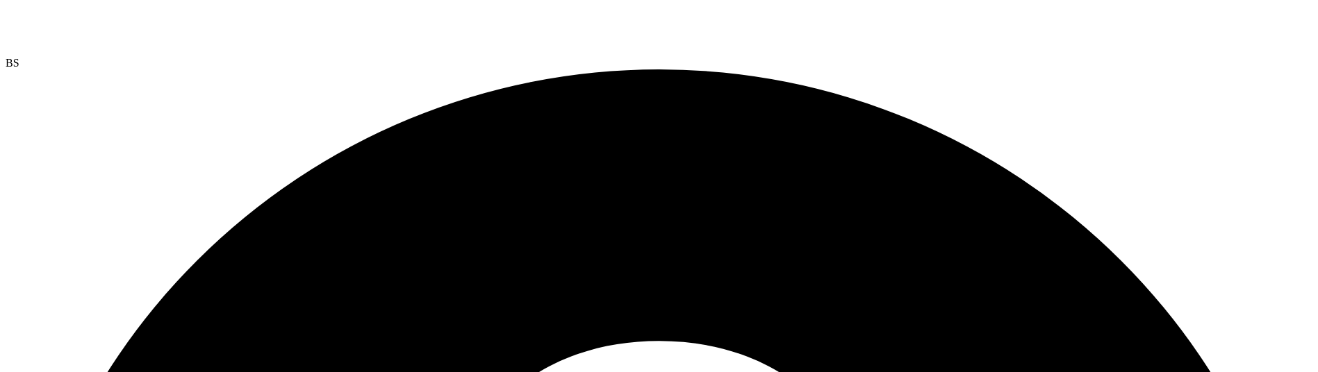
drag, startPoint x: 340, startPoint y: 151, endPoint x: 648, endPoint y: 149, distance: 308.5
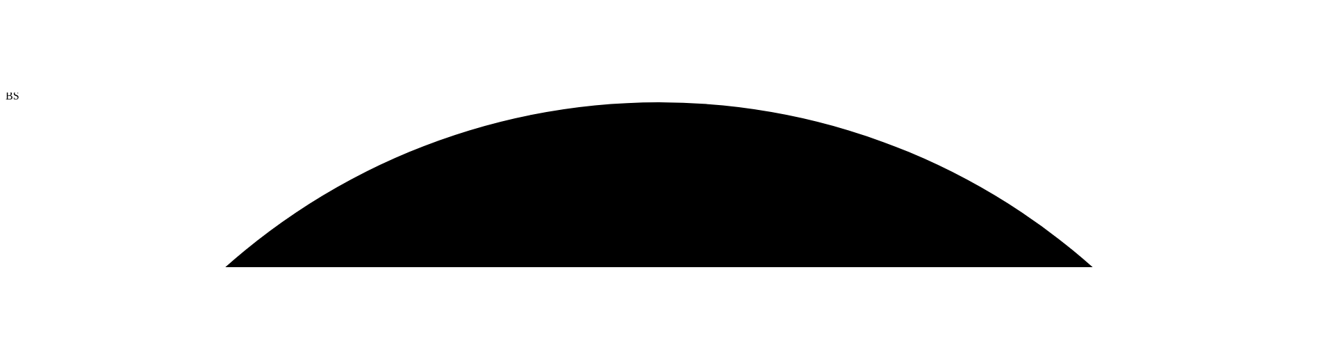
scroll to position [160, 0]
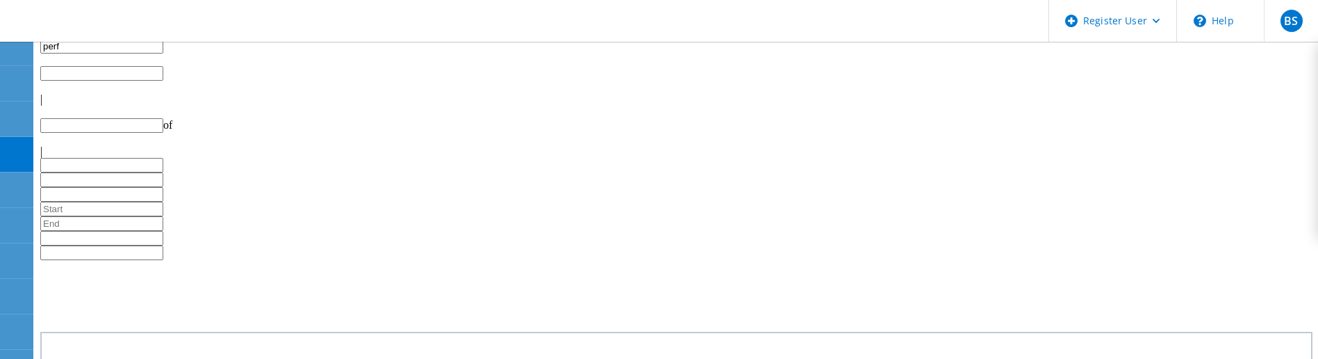
type input "1"
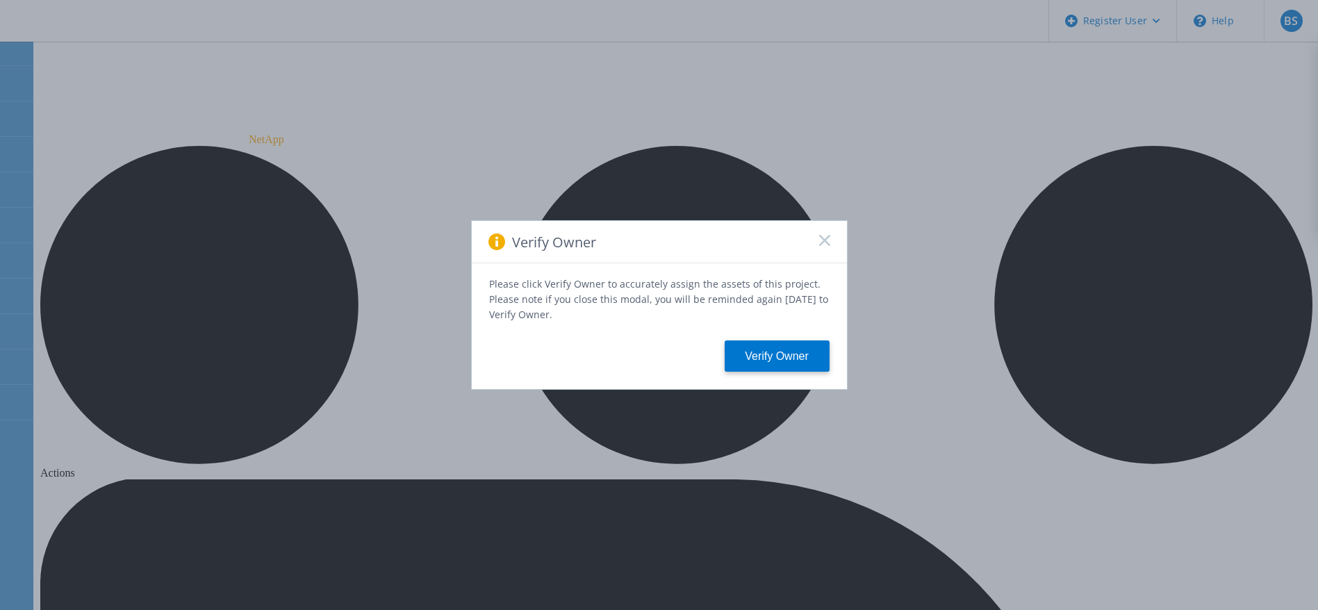
click at [830, 244] on icon at bounding box center [824, 240] width 11 height 11
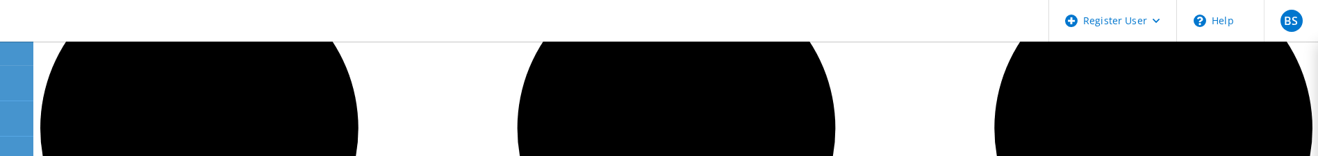
scroll to position [208, 0]
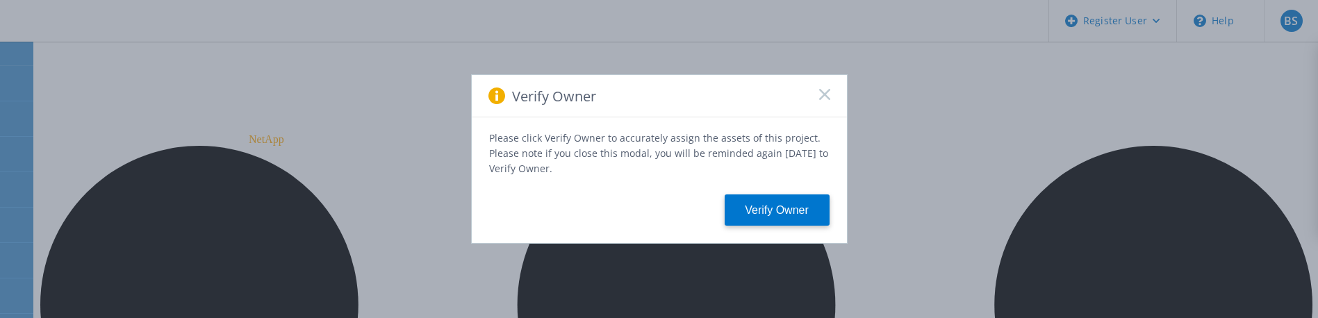
click at [828, 92] on icon at bounding box center [824, 94] width 11 height 11
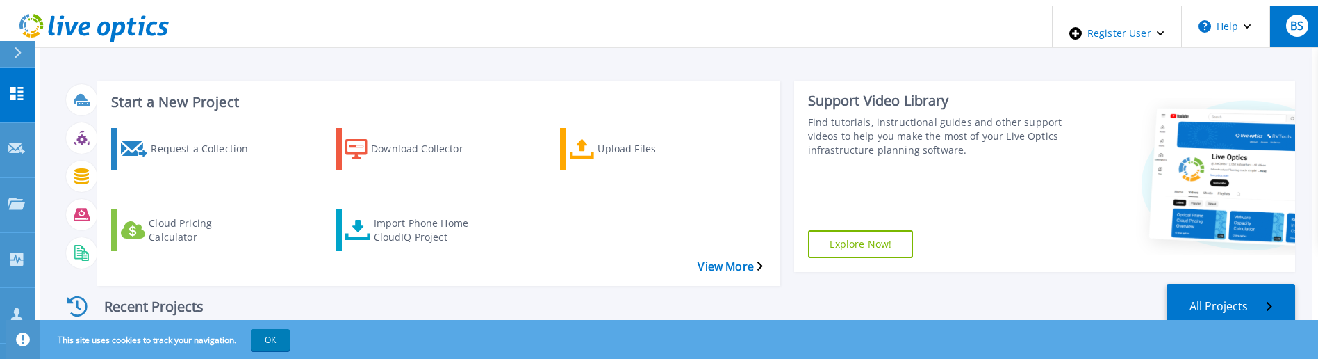
click at [1279, 31] on button "BS" at bounding box center [1296, 26] width 54 height 41
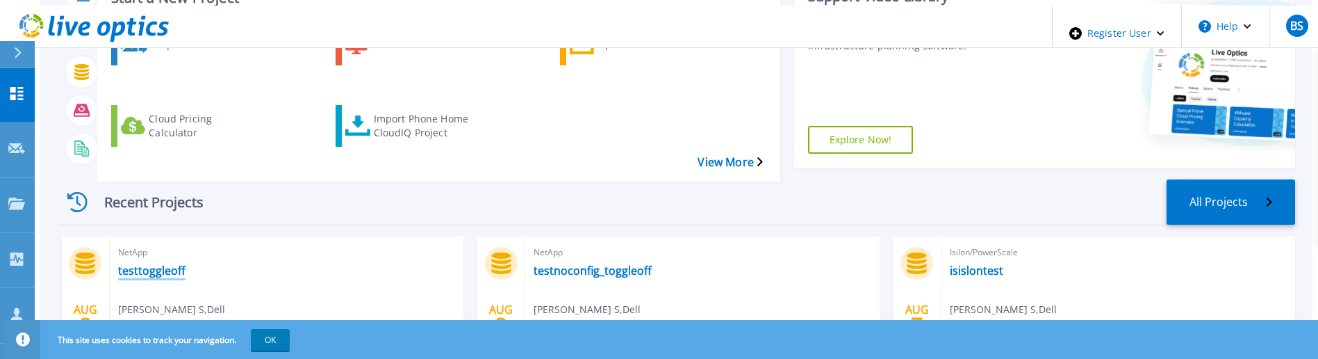
click at [149, 263] on link "testtoggleoff" at bounding box center [151, 270] width 67 height 14
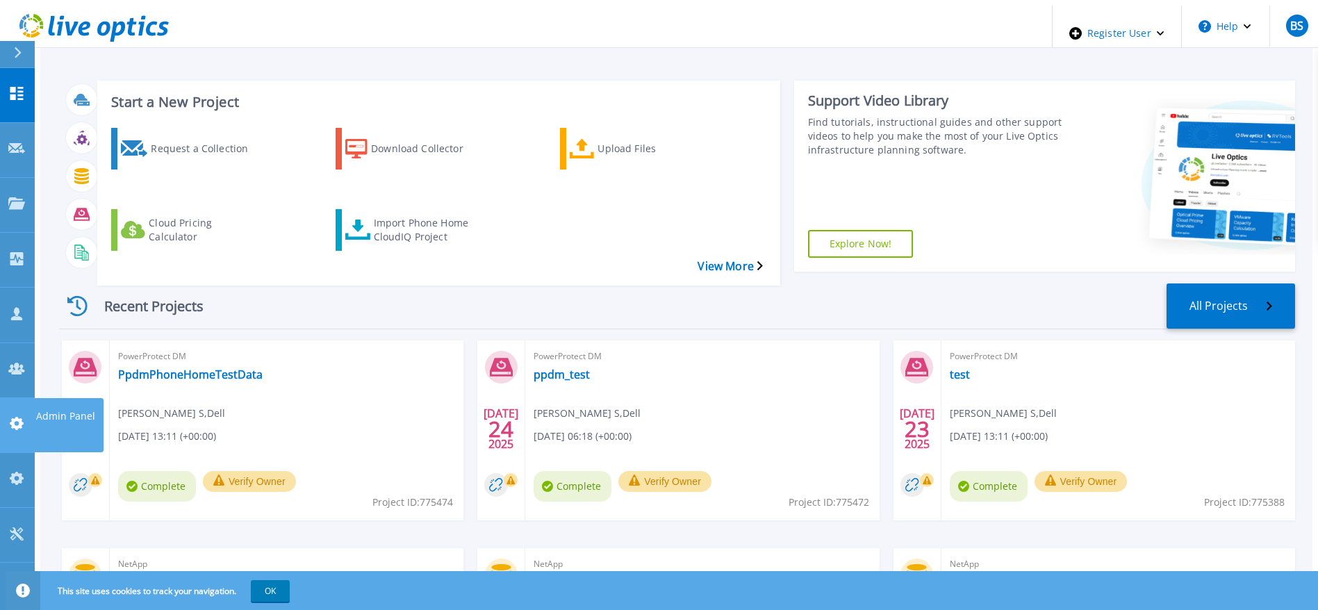
click at [6, 398] on link "Admin Panel Admin Panel" at bounding box center [17, 425] width 35 height 55
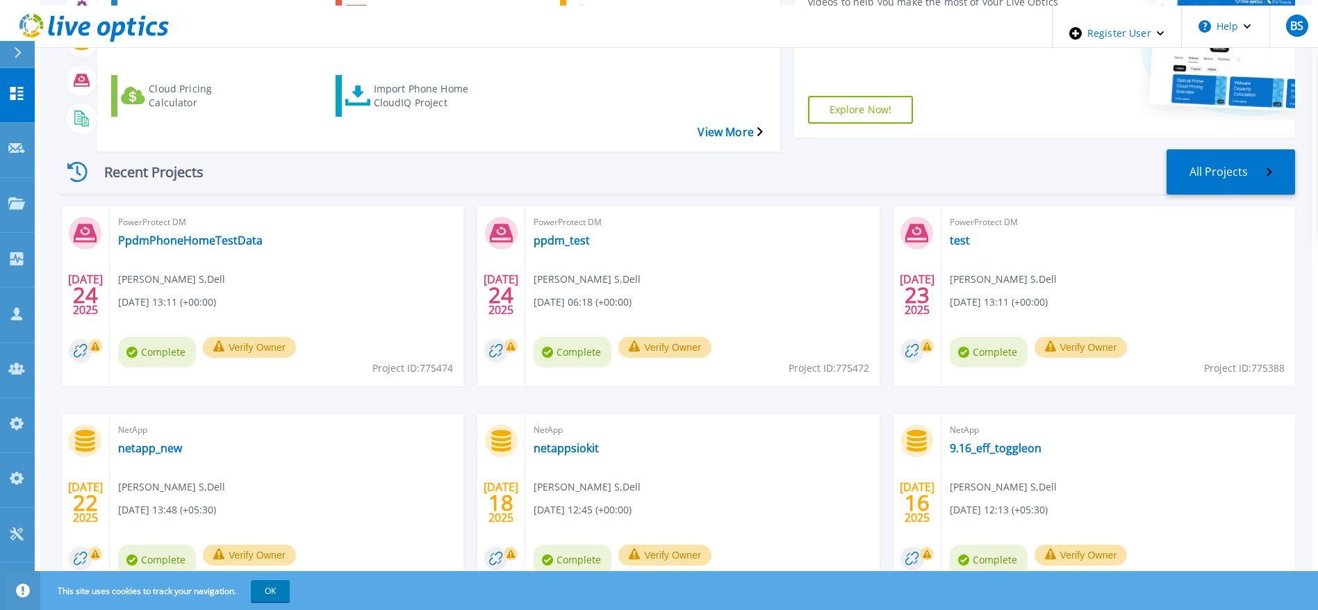
scroll to position [160, 0]
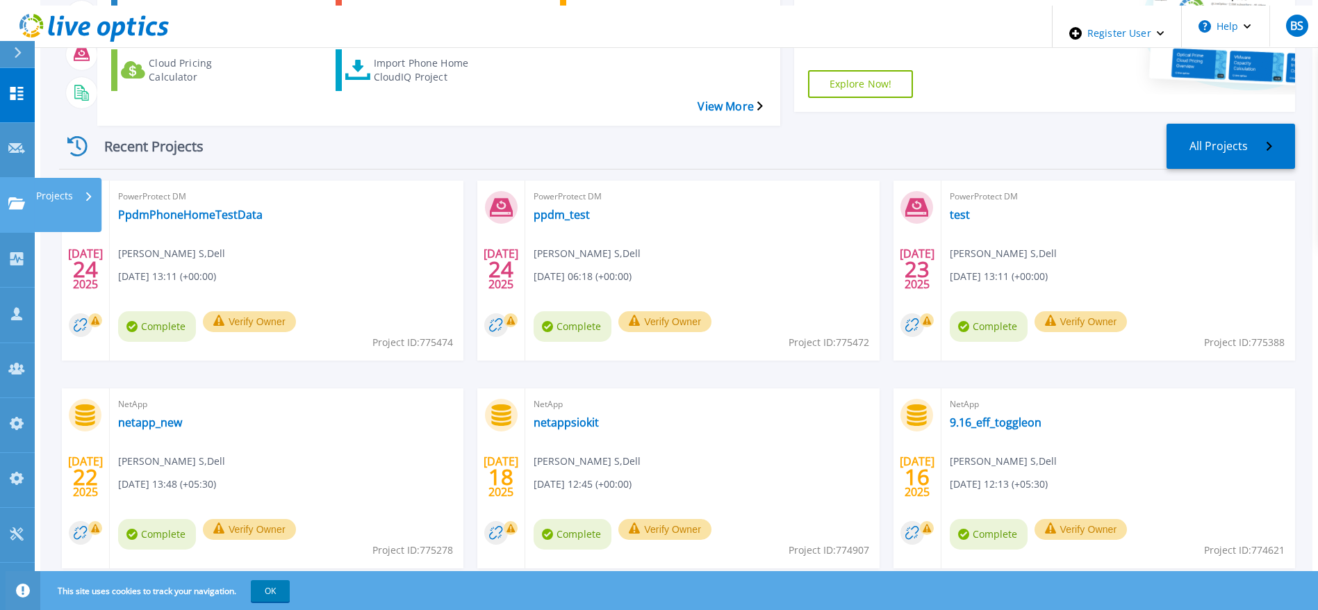
click at [8, 178] on link "Projects Projects" at bounding box center [17, 205] width 35 height 55
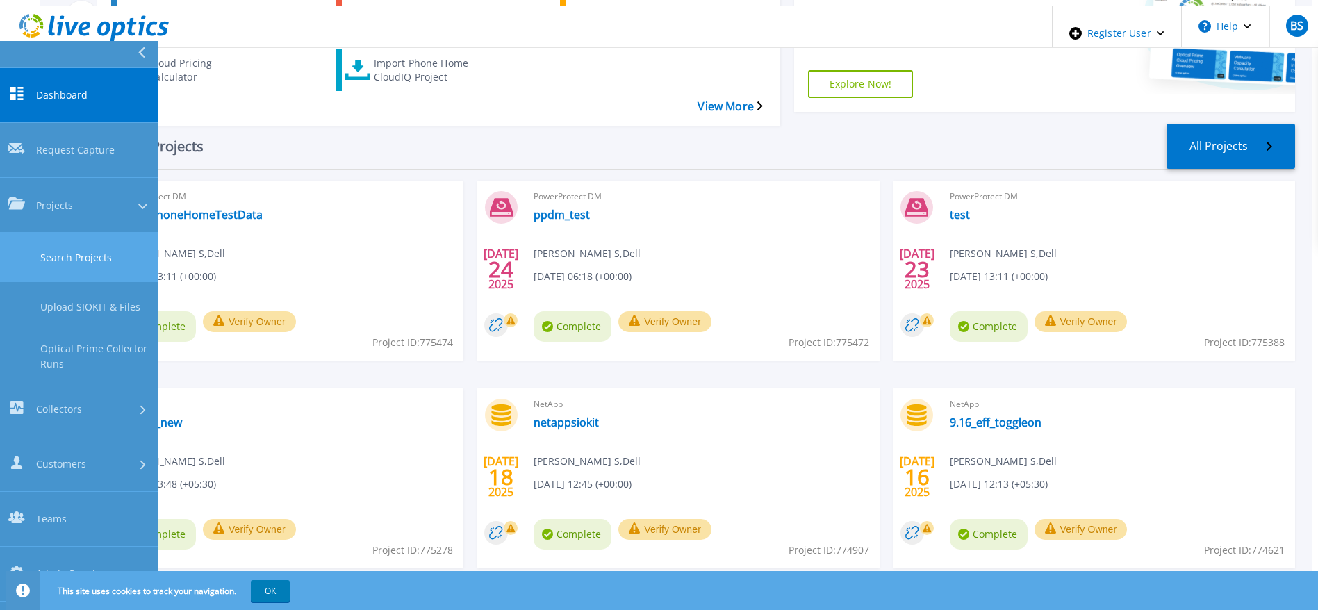
click at [13, 233] on link "Search Projects" at bounding box center [79, 257] width 158 height 49
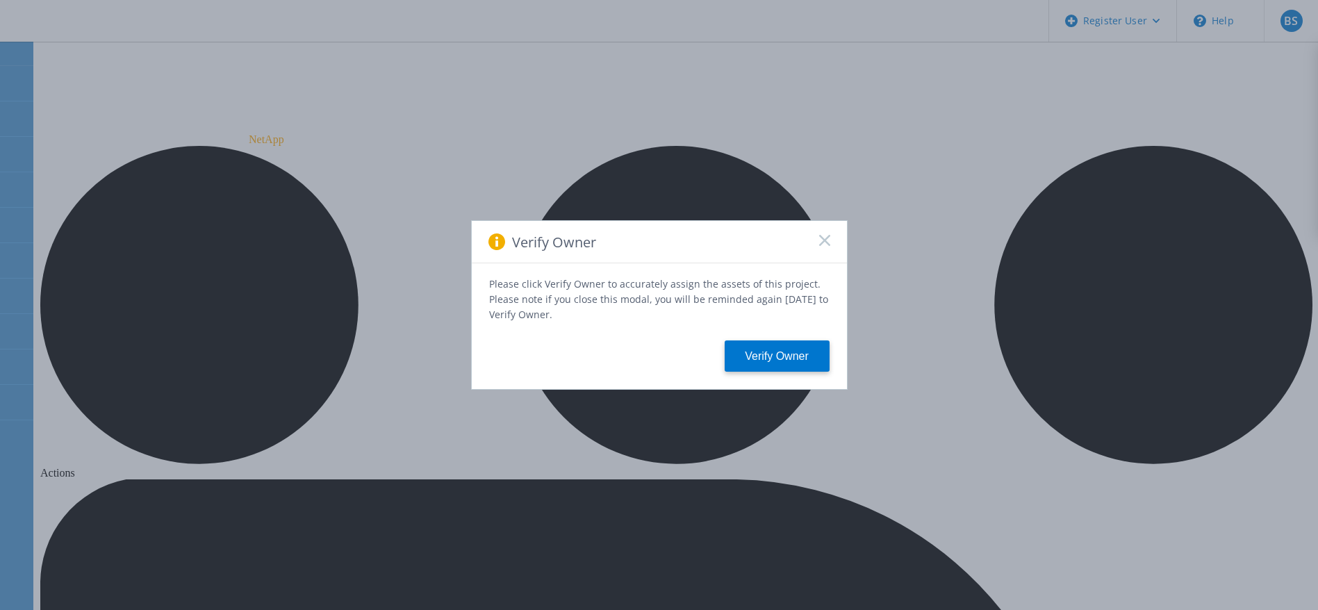
click at [821, 241] on icon at bounding box center [824, 240] width 11 height 11
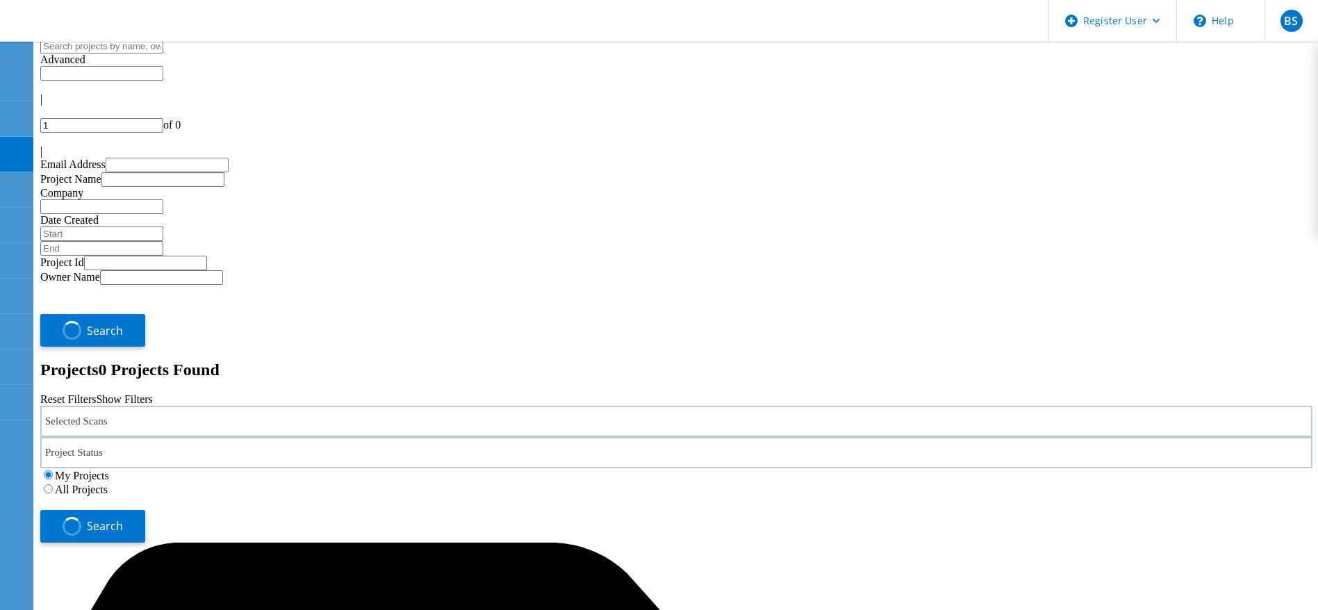
click at [350, 406] on div "Selected Scans" at bounding box center [676, 421] width 1272 height 31
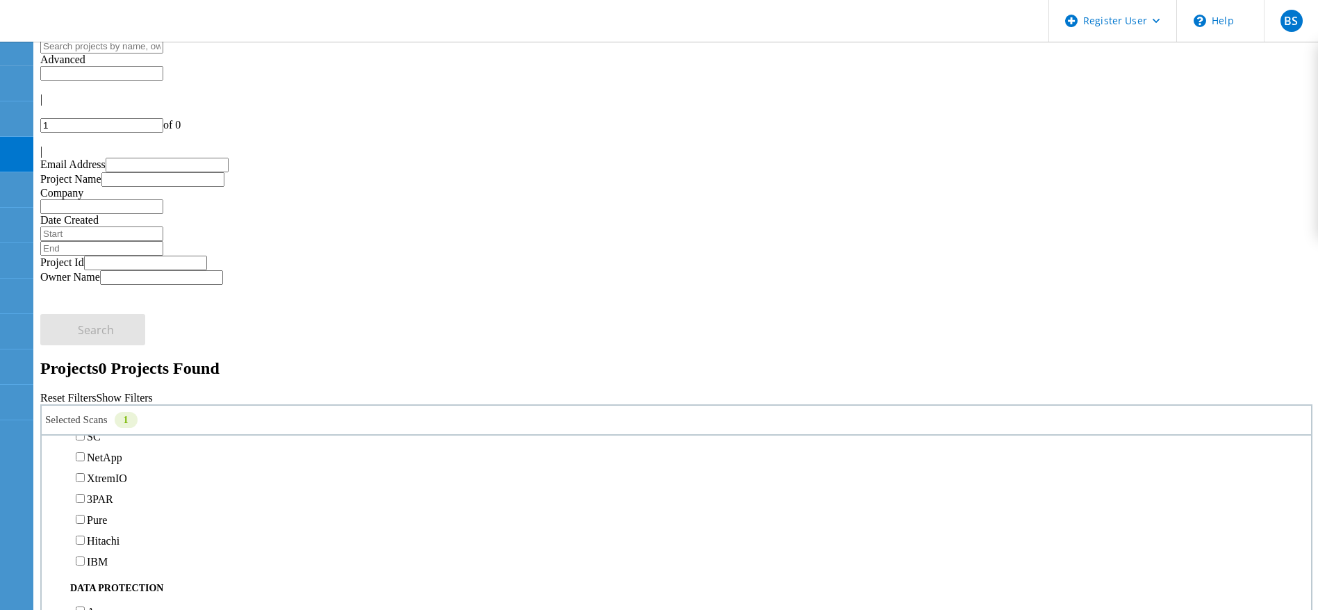
click at [154, 410] on label "Isilon/PowerScale" at bounding box center [127, 416] width 81 height 12
click at [85, 411] on input "Isilon/PowerScale" at bounding box center [80, 415] width 9 height 9
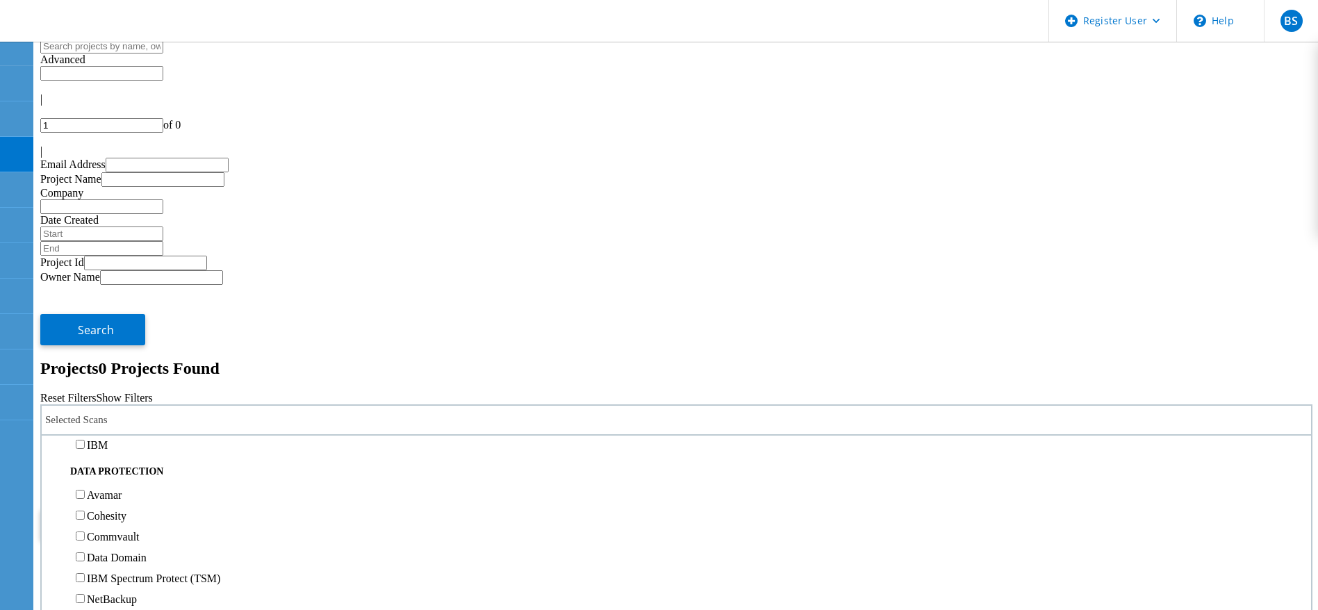
scroll to position [486, 0]
click at [122, 382] on label "NetApp" at bounding box center [104, 388] width 35 height 12
click at [103, 382] on label "NetApp" at bounding box center [104, 388] width 35 height 12
click at [85, 383] on input "NetApp" at bounding box center [80, 387] width 9 height 9
click at [108, 482] on label "All Projects" at bounding box center [81, 488] width 53 height 12
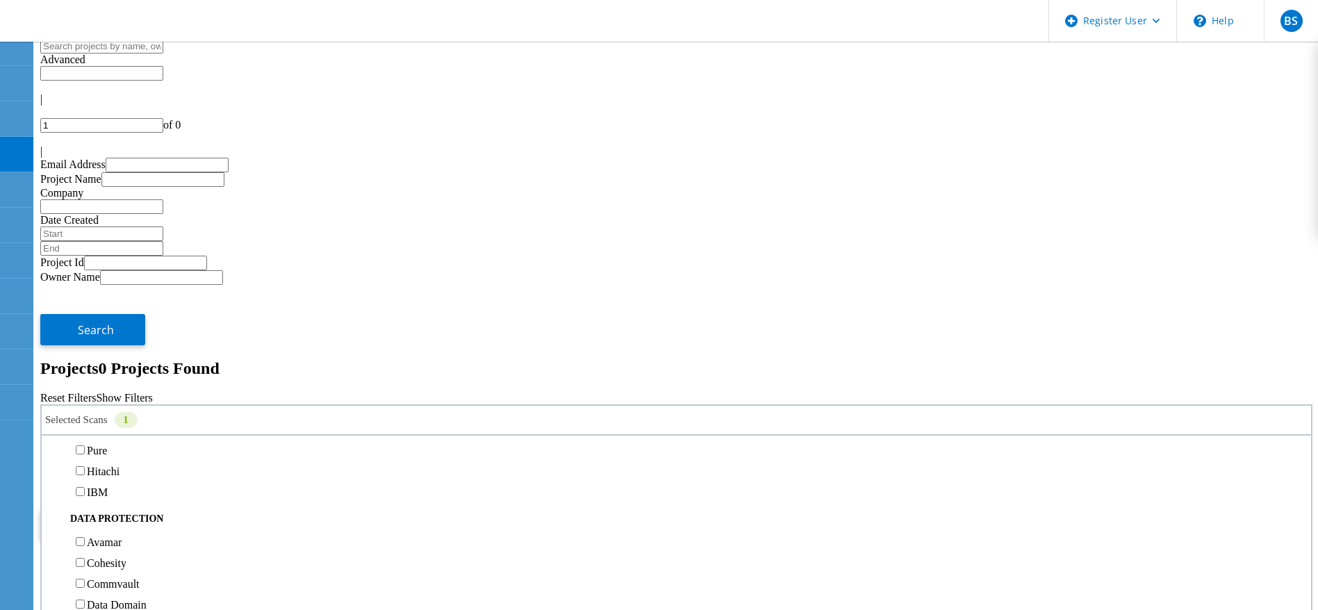
click at [53, 483] on input "All Projects" at bounding box center [48, 487] width 9 height 9
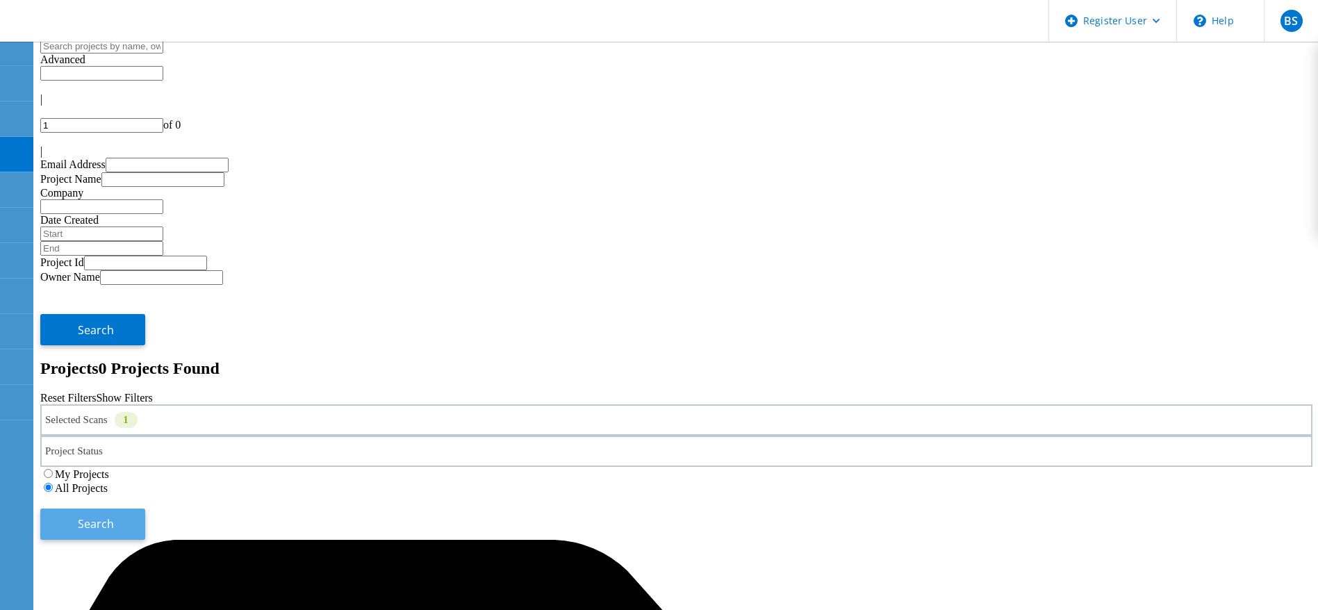
click at [145, 509] on button "Search" at bounding box center [92, 524] width 105 height 31
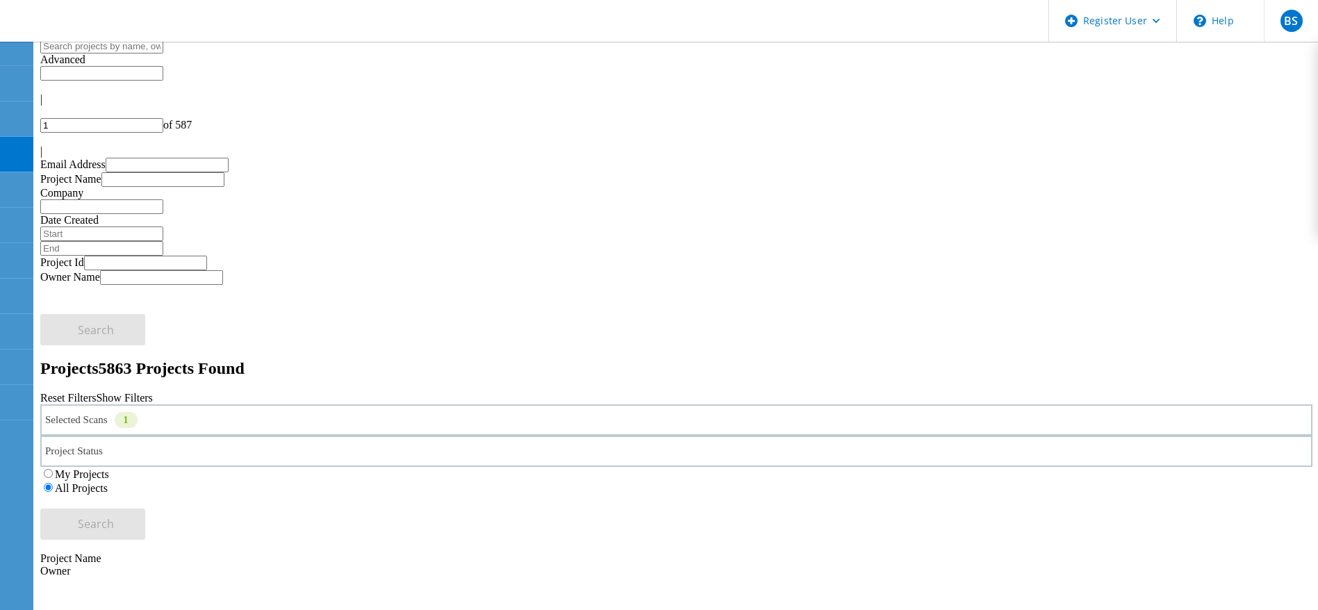
click at [313, 404] on div "Selected Scans 1" at bounding box center [676, 419] width 1272 height 31
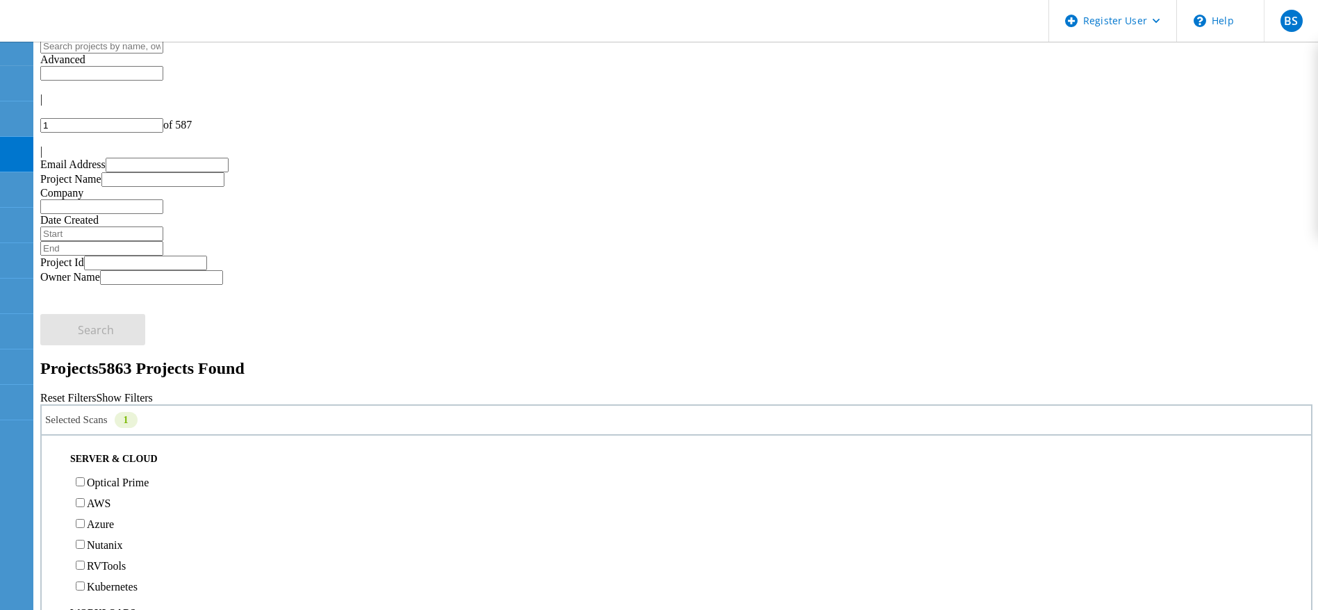
click at [971, 404] on div "Selected Scans 1 Server & Cloud Optical Prime AWS Azure Nutanix RVTools Kuberne…" at bounding box center [676, 471] width 1272 height 135
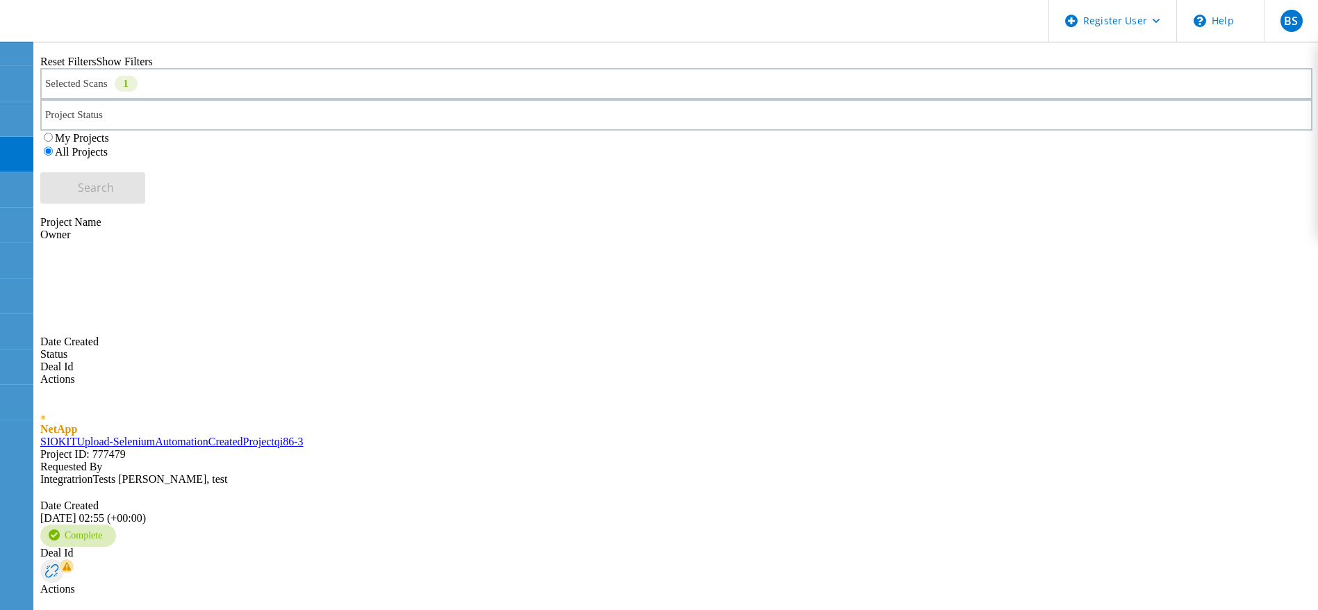
scroll to position [409, 0]
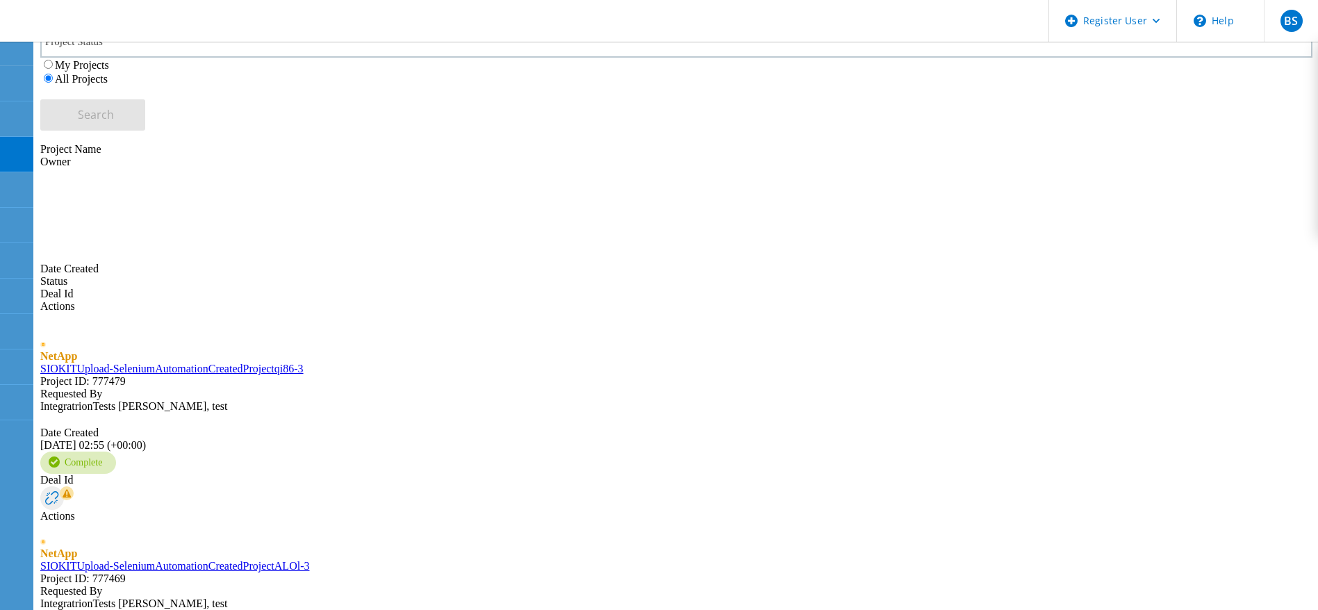
type input "3"
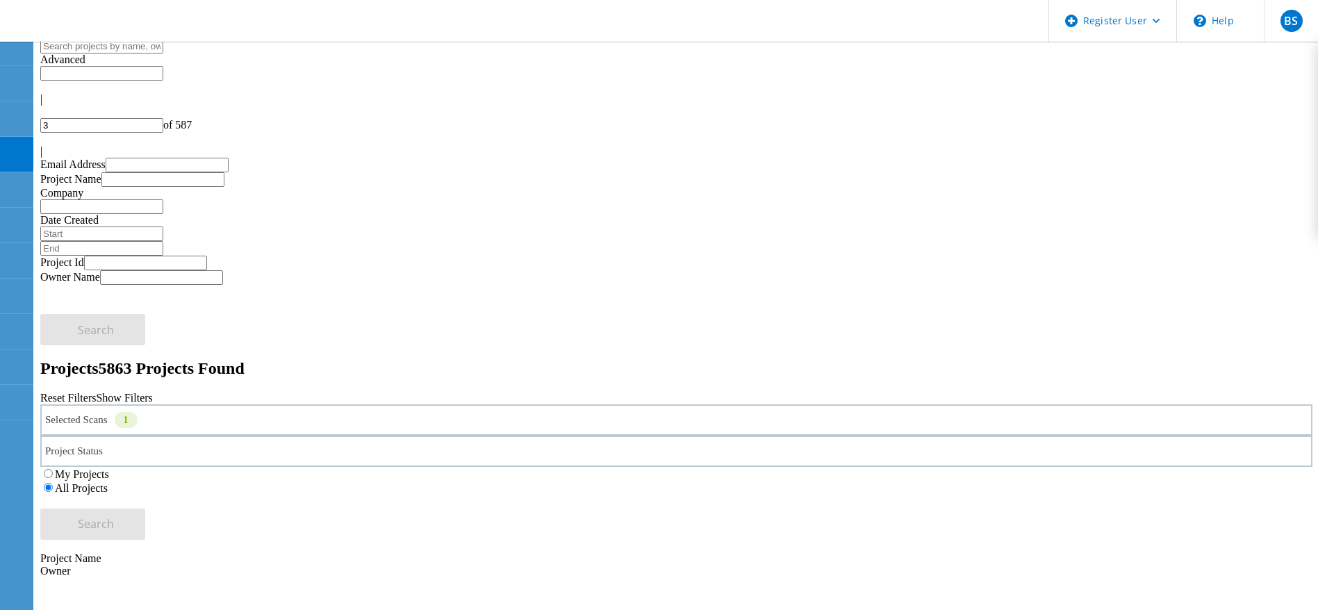
click at [117, 54] on input "text" at bounding box center [101, 46] width 123 height 15
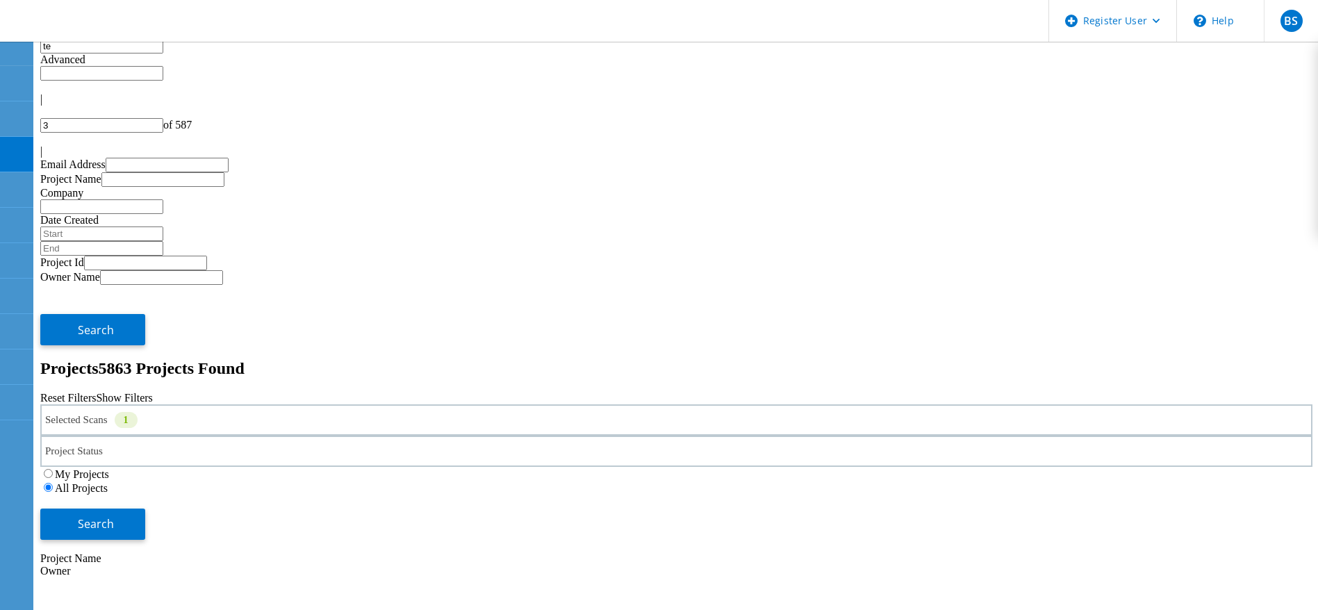
type input "t"
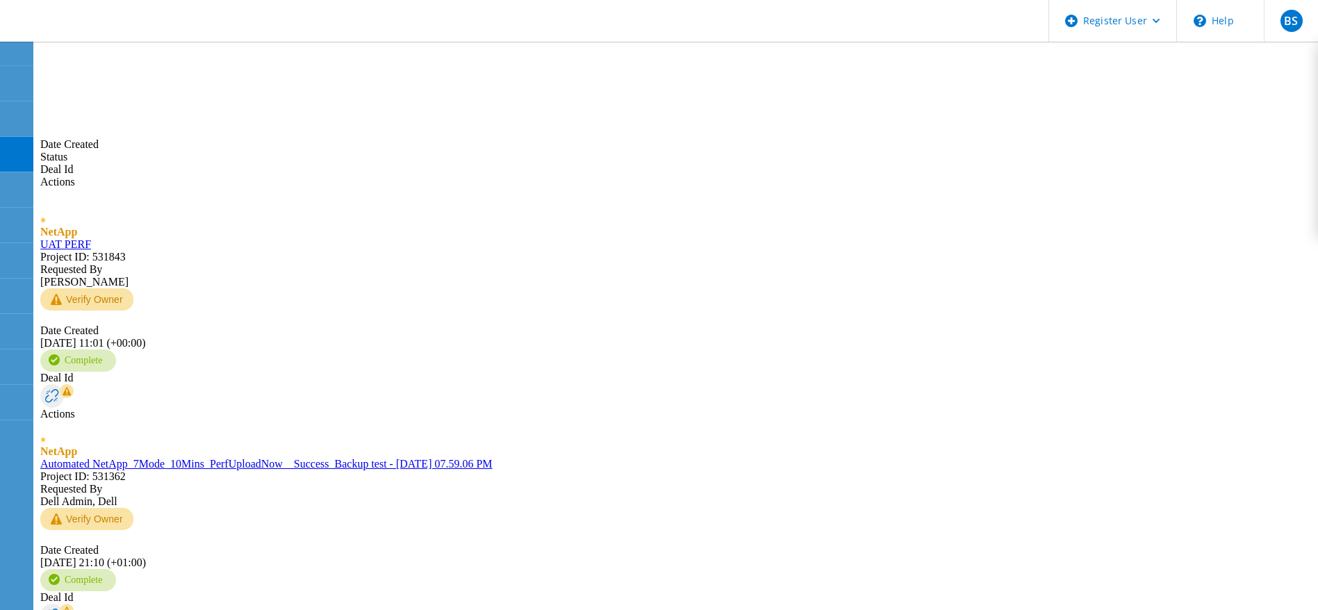
scroll to position [534, 0]
drag, startPoint x: 294, startPoint y: 63, endPoint x: 35, endPoint y: 70, distance: 258.6
type input "menna"
type input "1"
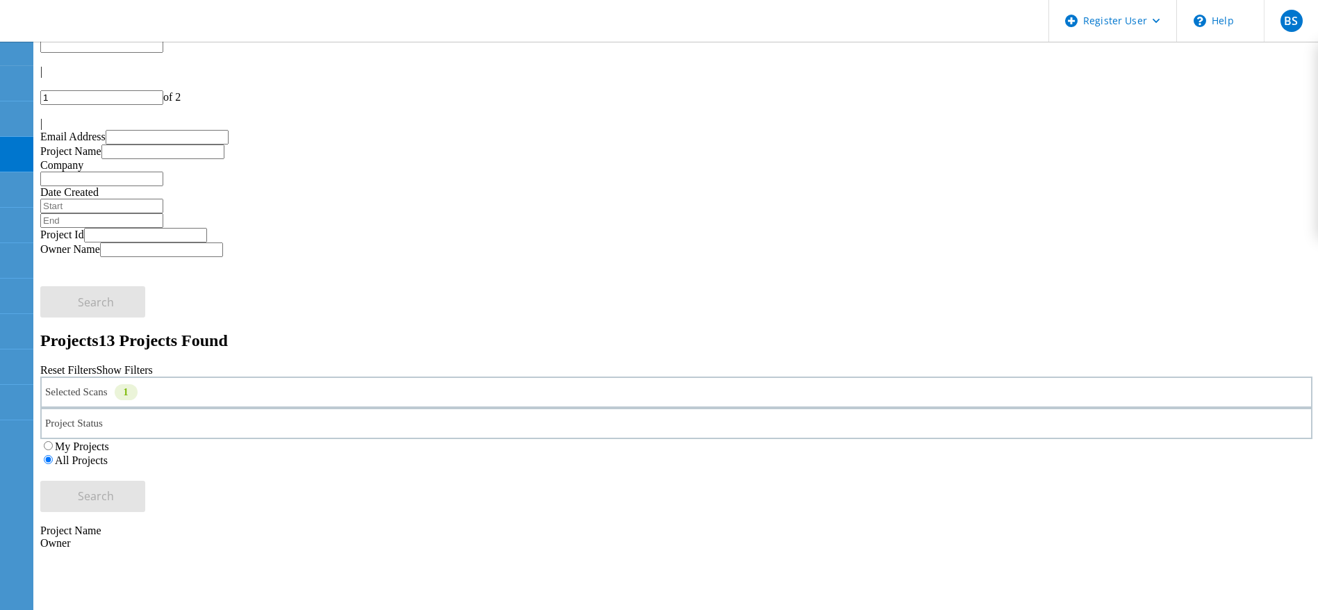
scroll to position [0, 0]
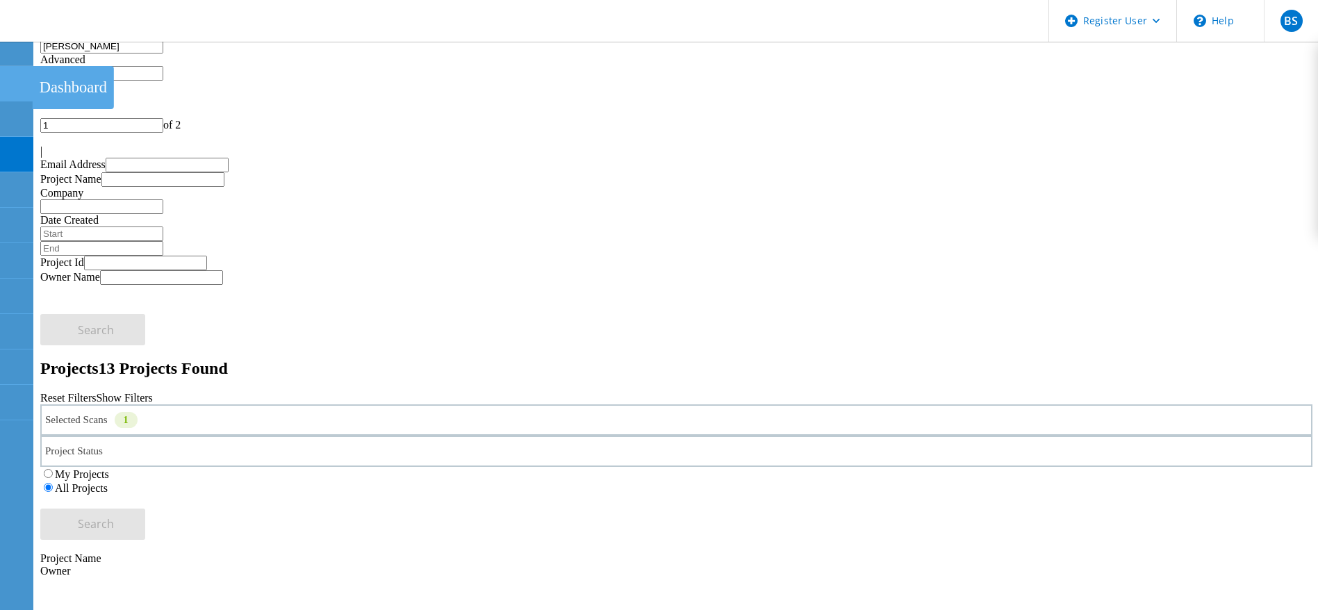
click at [8, 77] on use at bounding box center [8, 77] width 0 height 0
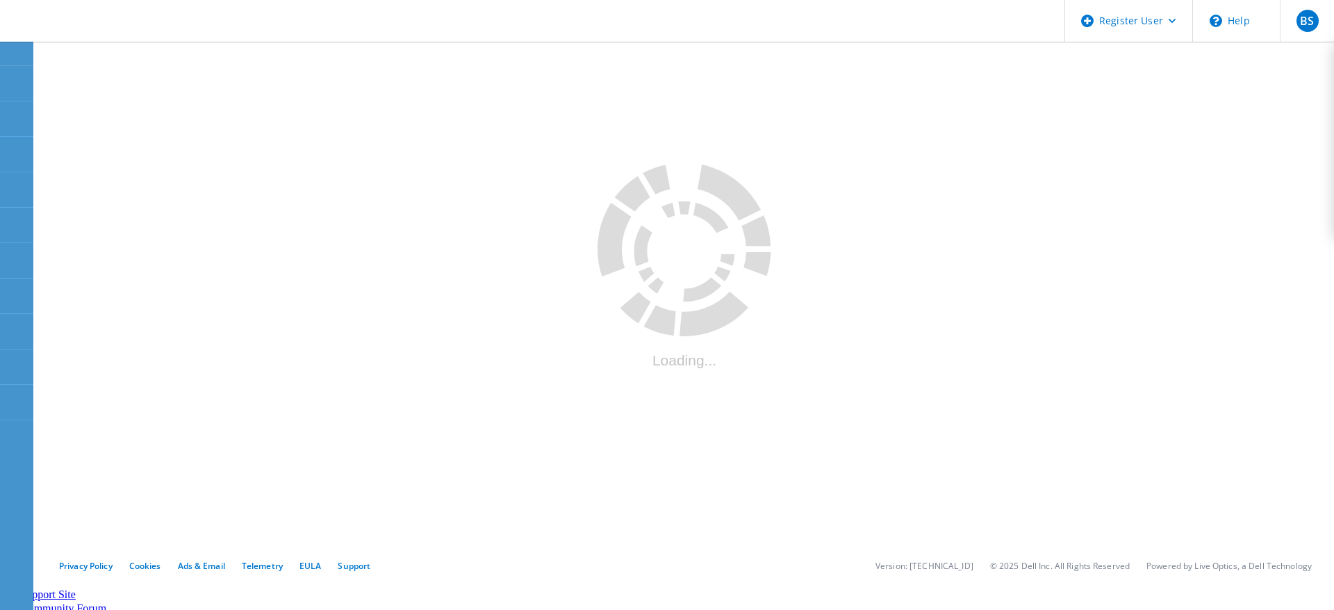
click at [1211, 182] on div ".cls-1 { fill: #cecece; } .cls-1 { fill: #cecece; } Loading..." at bounding box center [684, 292] width 1288 height 506
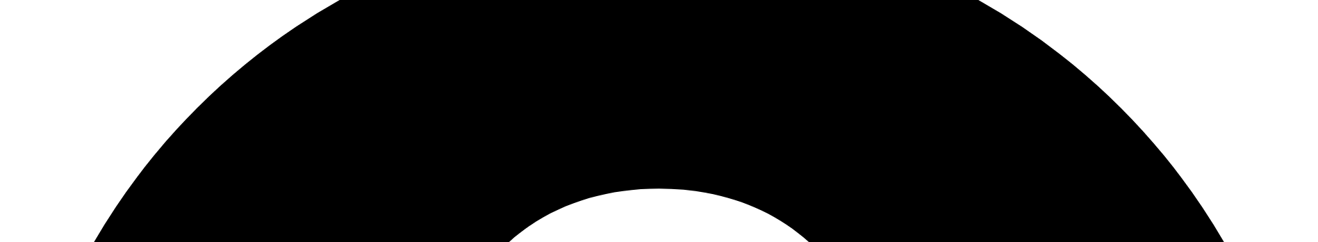
scroll to position [290, 0]
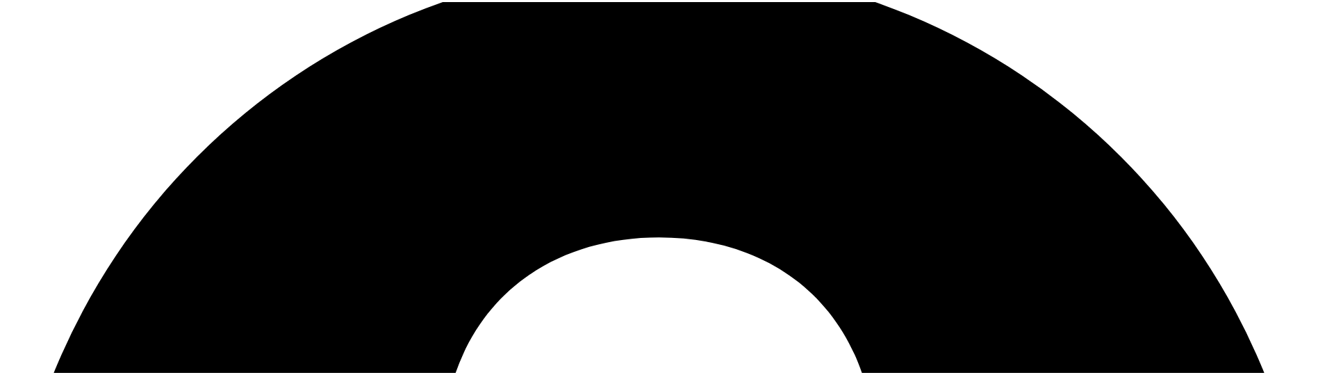
scroll to position [158, 0]
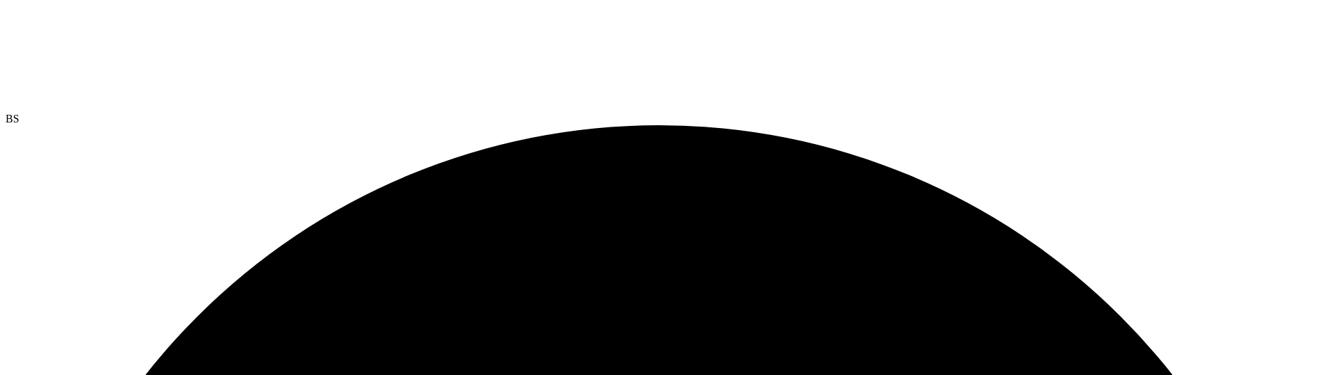
scroll to position [104, 0]
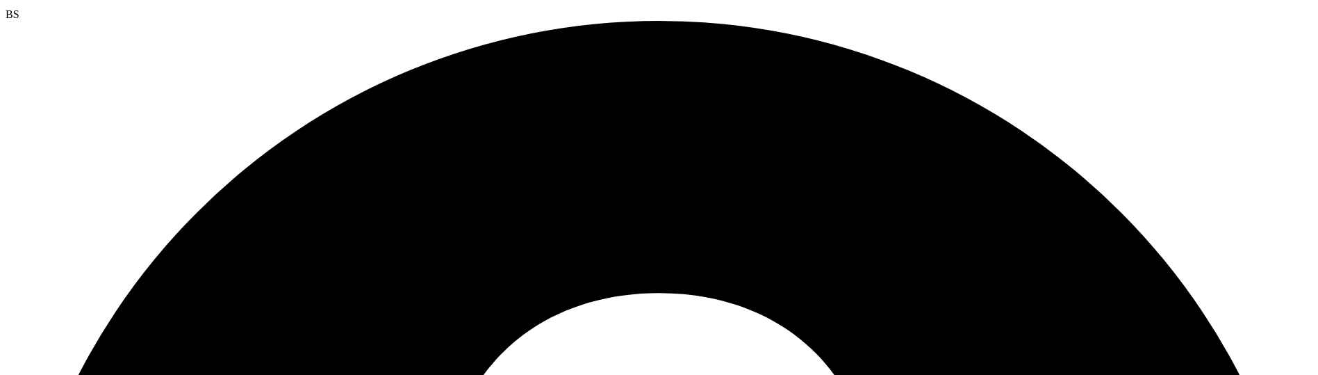
scroll to position [158, 0]
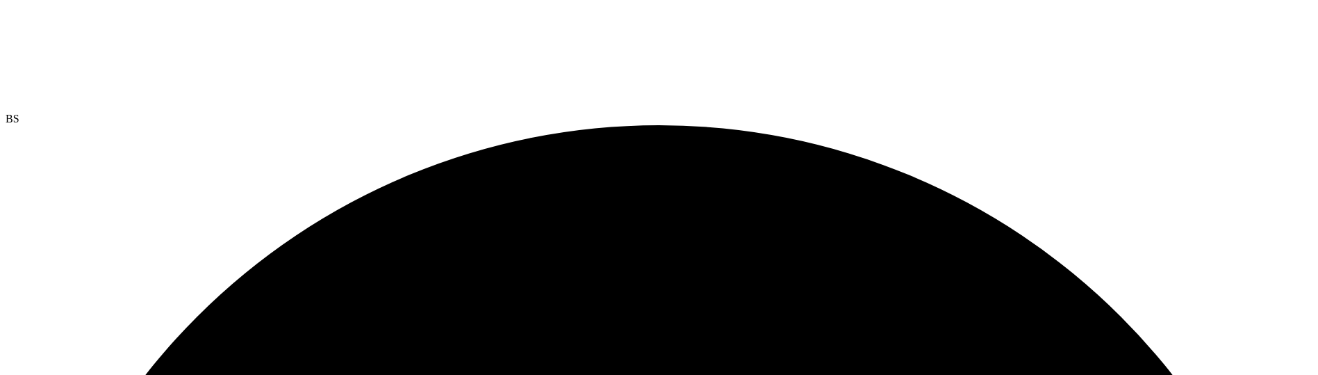
scroll to position [104, 0]
